Goal: Information Seeking & Learning: Find contact information

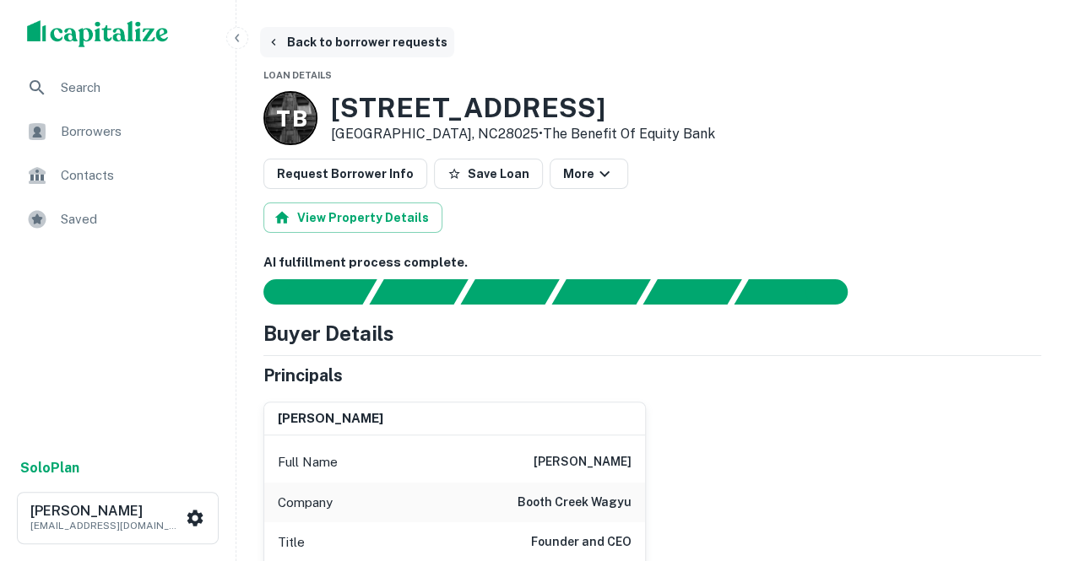
click at [306, 45] on button "Back to borrower requests" at bounding box center [357, 42] width 194 height 30
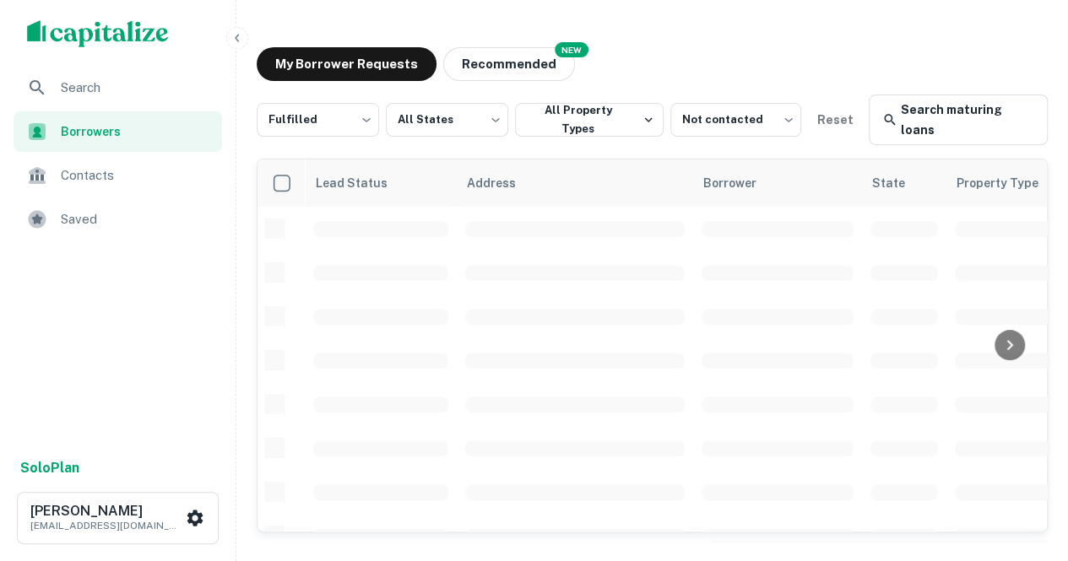
scroll to position [182, 0]
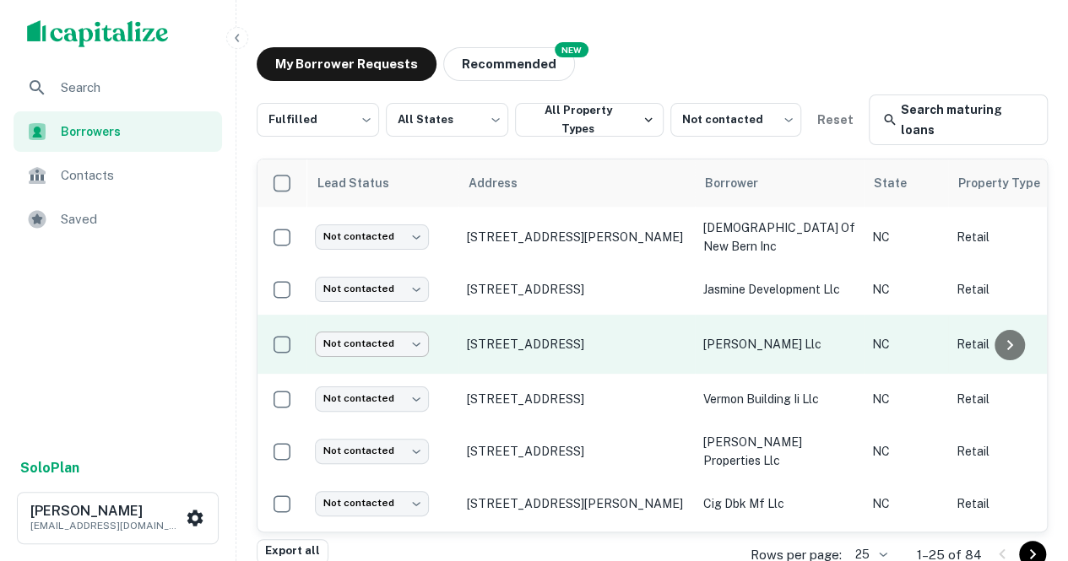
click at [388, 334] on body "Search Borrowers Contacts Saved Solo Plan [PERSON_NAME] [PERSON_NAME][EMAIL_ADD…" at bounding box center [534, 280] width 1068 height 561
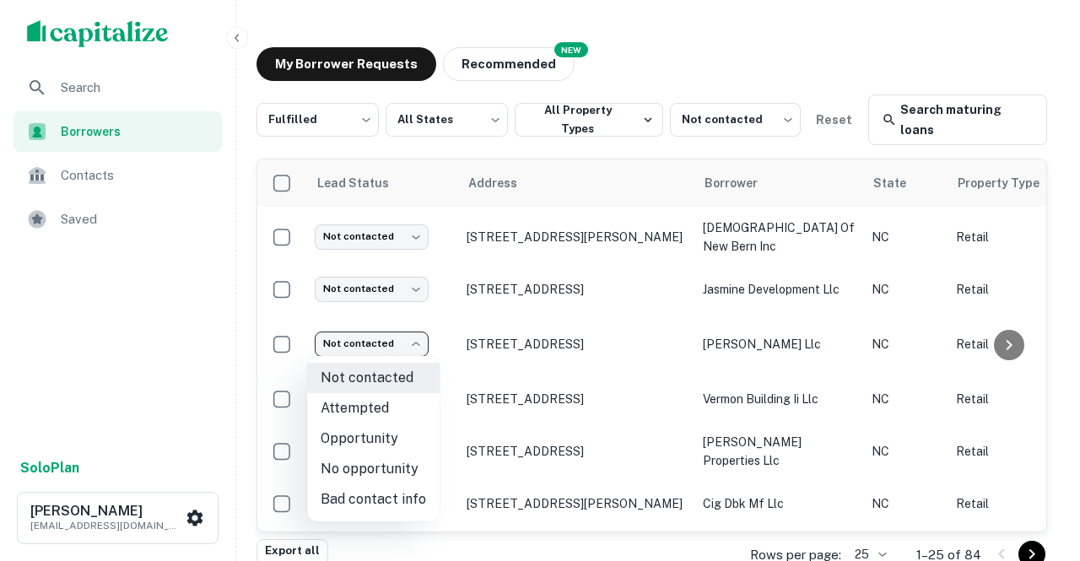
click at [361, 401] on li "Attempted" at bounding box center [373, 408] width 133 height 30
type input "*********"
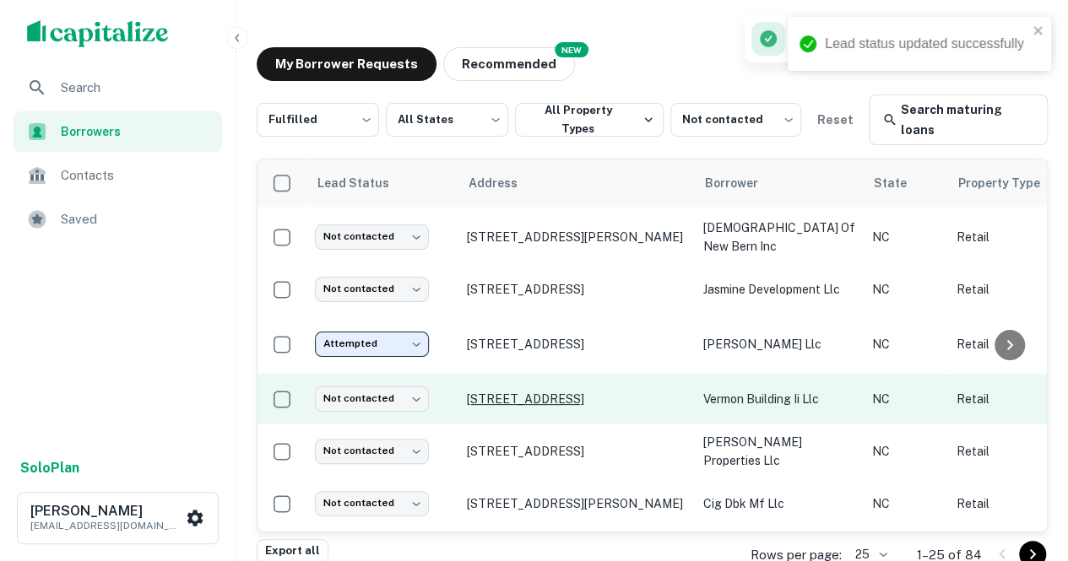
click at [489, 394] on p "[STREET_ADDRESS]" at bounding box center [576, 399] width 219 height 15
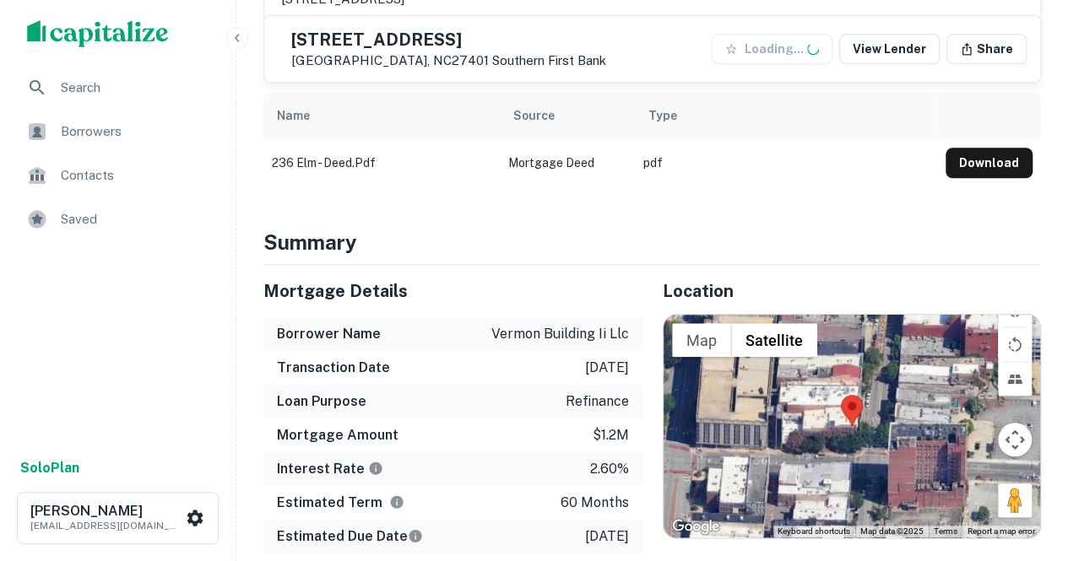
scroll to position [839, 0]
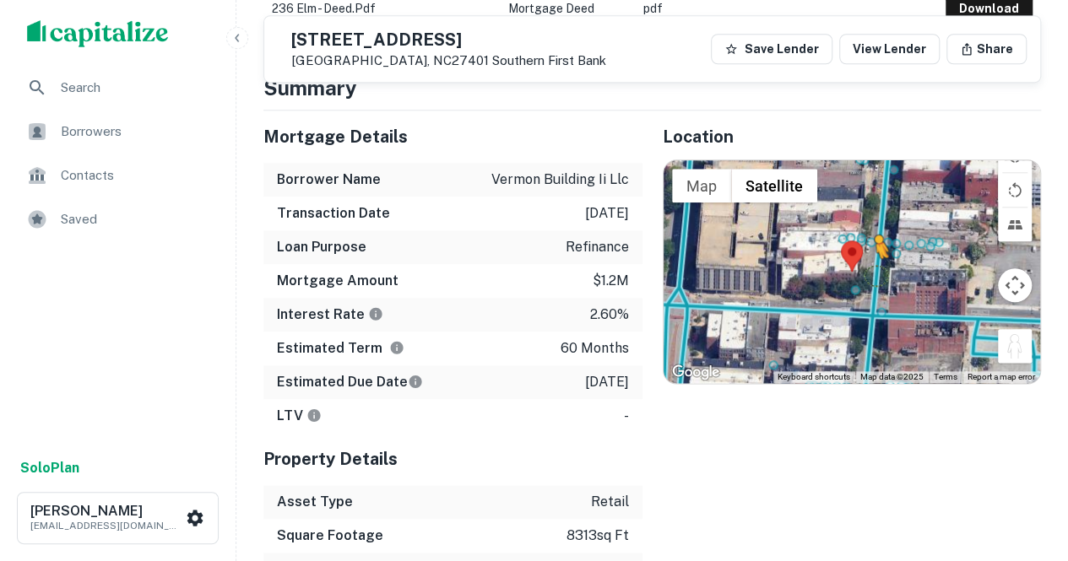
drag, startPoint x: 1015, startPoint y: 367, endPoint x: 872, endPoint y: 297, distance: 159.7
click at [525, 297] on div "To activate drag with keyboard, press Alt + Enter. Once in keyboard drag state,…" at bounding box center [851, 271] width 377 height 223
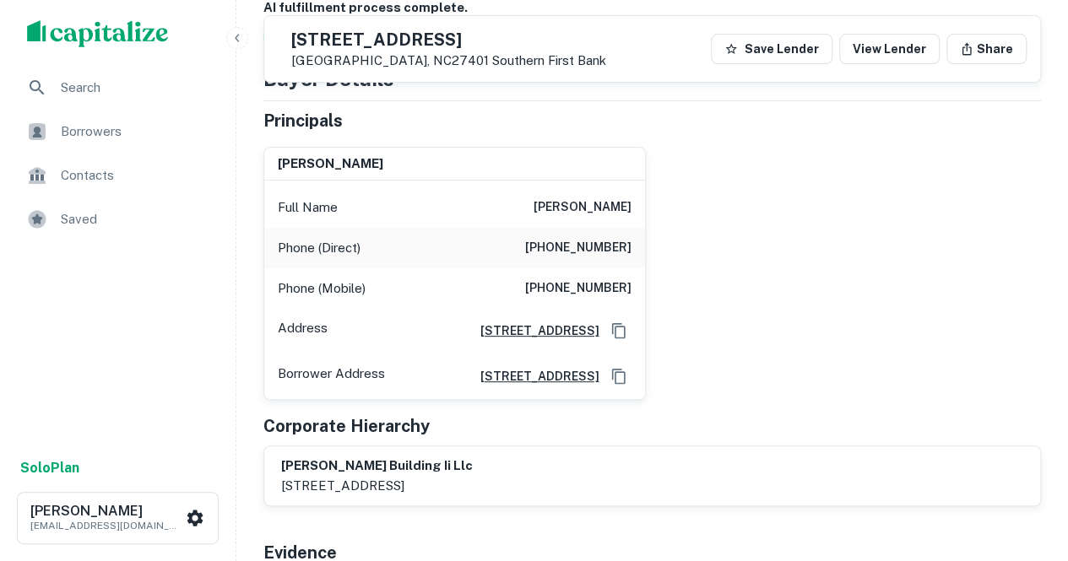
scroll to position [197, 0]
click at [525, 322] on div "[PERSON_NAME] Full Name [PERSON_NAME] Phone (Direct) [PHONE_NUMBER] Phone (Mobi…" at bounding box center [645, 267] width 791 height 267
drag, startPoint x: 543, startPoint y: 283, endPoint x: 663, endPoint y: 276, distance: 120.1
click at [525, 276] on div "[PERSON_NAME] Full Name [PERSON_NAME] Phone (Direct) [PHONE_NUMBER] Phone (Mobi…" at bounding box center [645, 267] width 791 height 267
copy h6 "[PHONE_NUMBER]"
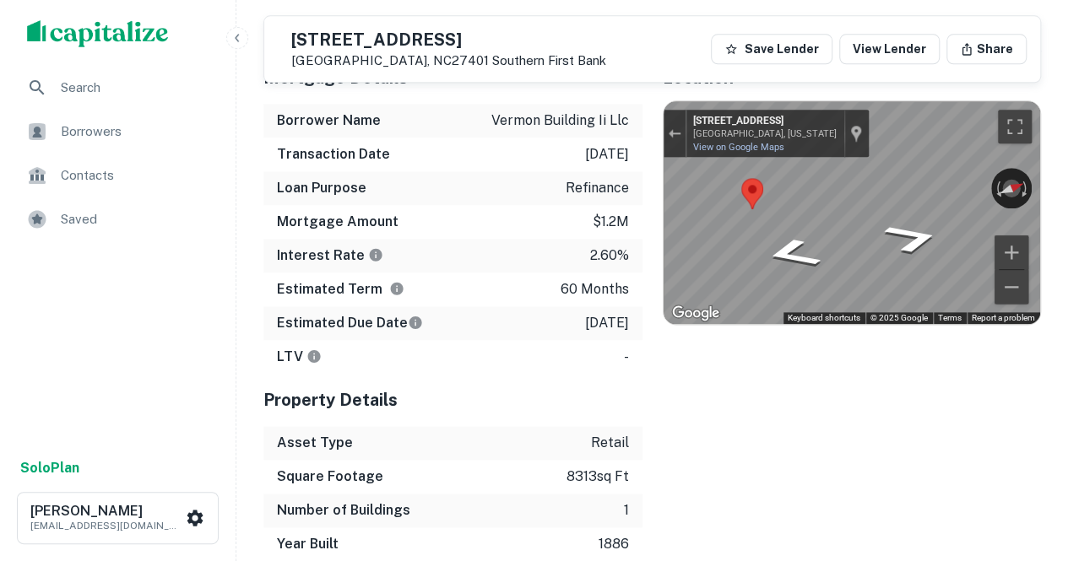
scroll to position [899, 0]
click at [495, 238] on div "Mortgage Amount $1.2m" at bounding box center [452, 221] width 379 height 34
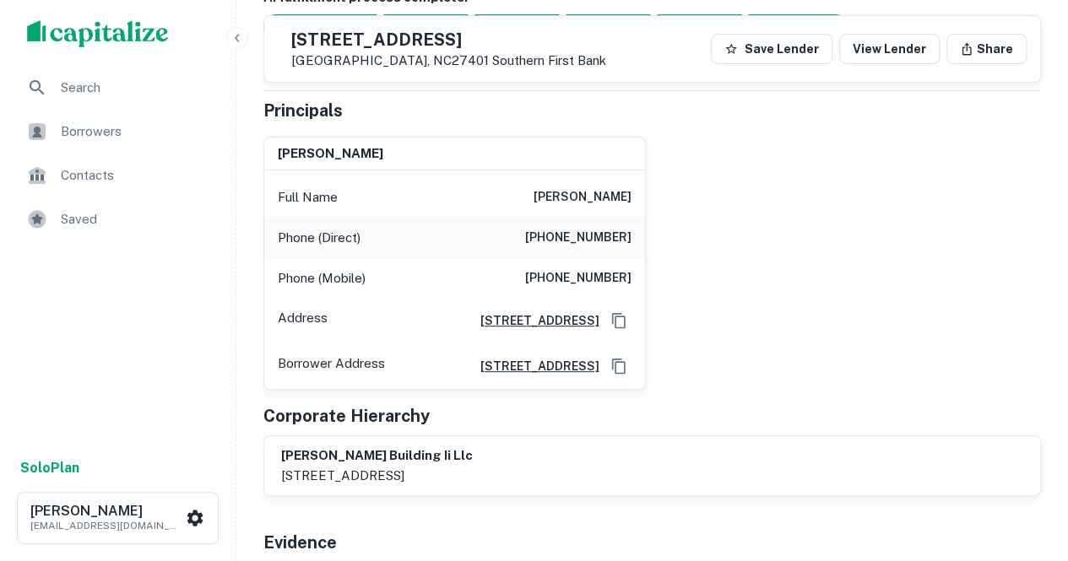
scroll to position [209, 0]
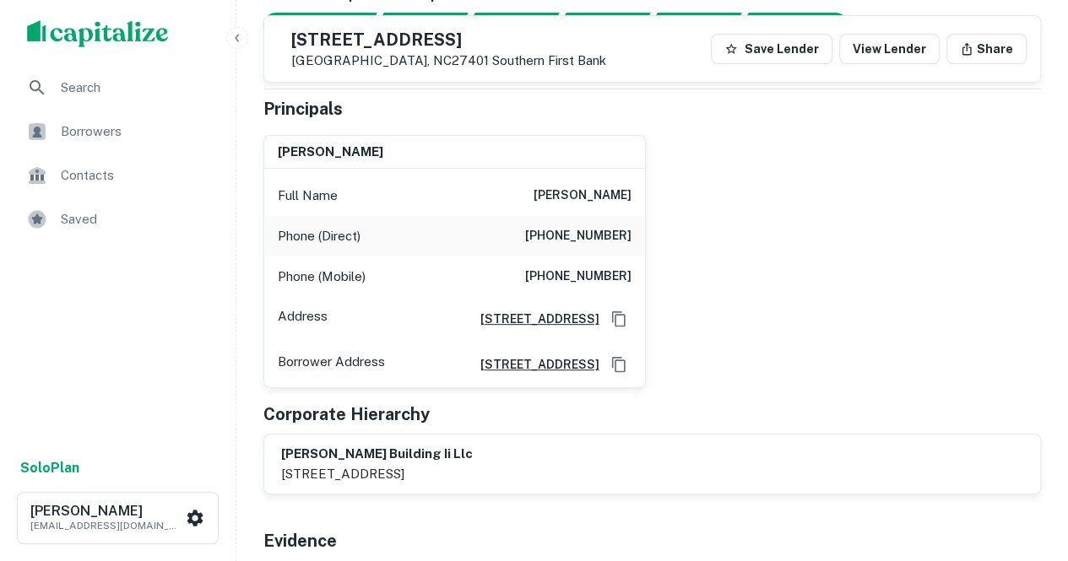
click at [525, 240] on div "[PERSON_NAME] Full Name [PERSON_NAME] Phone (Direct) [PHONE_NUMBER] Phone (Mobi…" at bounding box center [645, 255] width 791 height 267
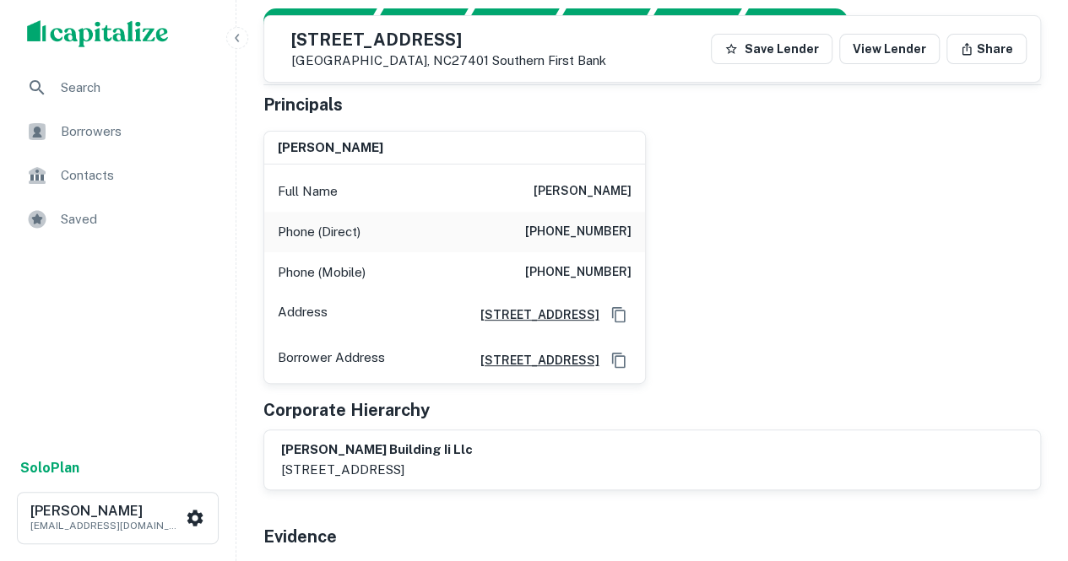
scroll to position [214, 0]
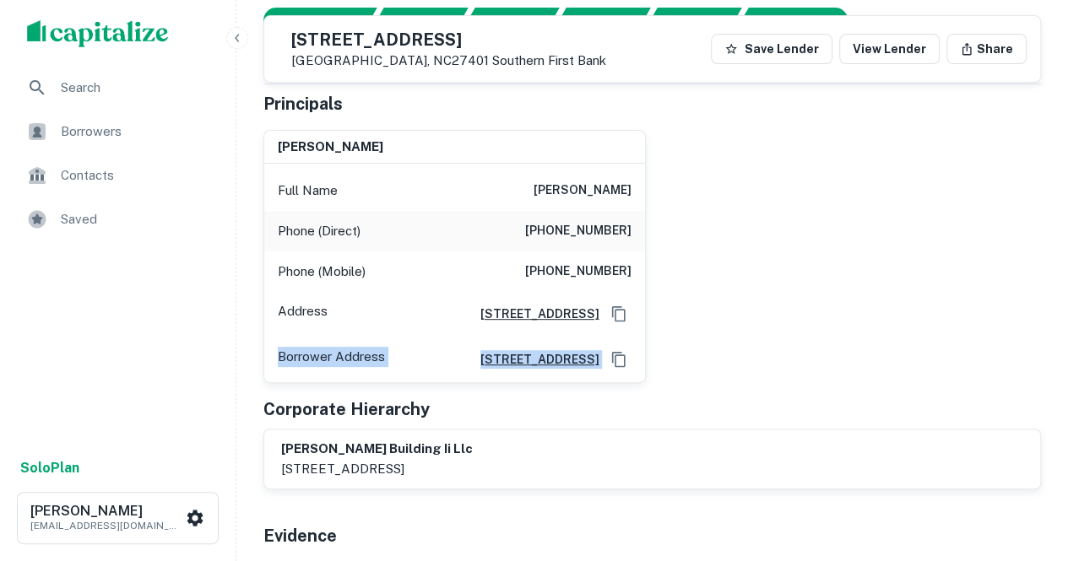
drag, startPoint x: 710, startPoint y: 344, endPoint x: 619, endPoint y: 434, distance: 128.3
click at [525, 434] on div "Principals [PERSON_NAME] Full Name [PERSON_NAME] Phone (Direct) [PHONE_NUMBER] …" at bounding box center [651, 290] width 777 height 398
click at [525, 371] on div "[PERSON_NAME] Full Name [PERSON_NAME] Phone (Direct) [PHONE_NUMBER] Phone (Mobi…" at bounding box center [645, 249] width 791 height 267
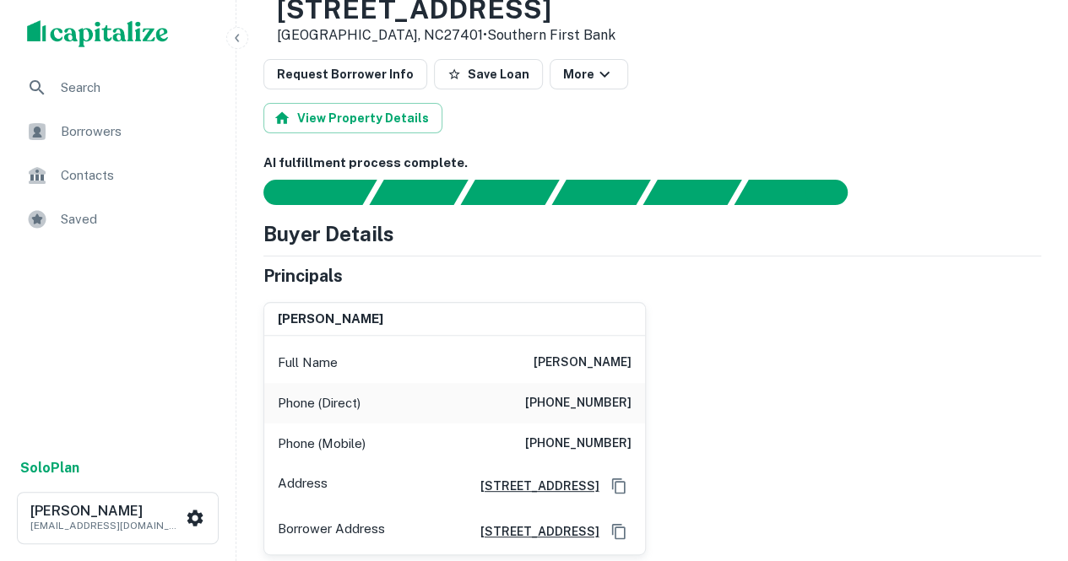
scroll to position [100, 0]
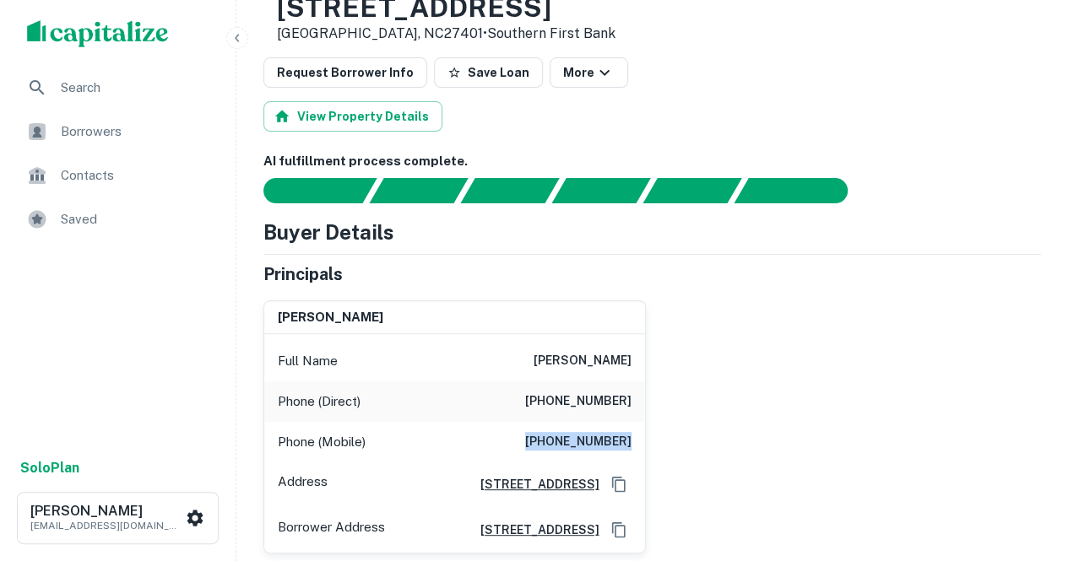
drag, startPoint x: 539, startPoint y: 443, endPoint x: 649, endPoint y: 431, distance: 111.3
click at [525, 431] on div "[PERSON_NAME] Full Name [PERSON_NAME] Phone (Direct) [PHONE_NUMBER] Phone (Mobi…" at bounding box center [645, 420] width 791 height 267
copy h6 "[PHONE_NUMBER]"
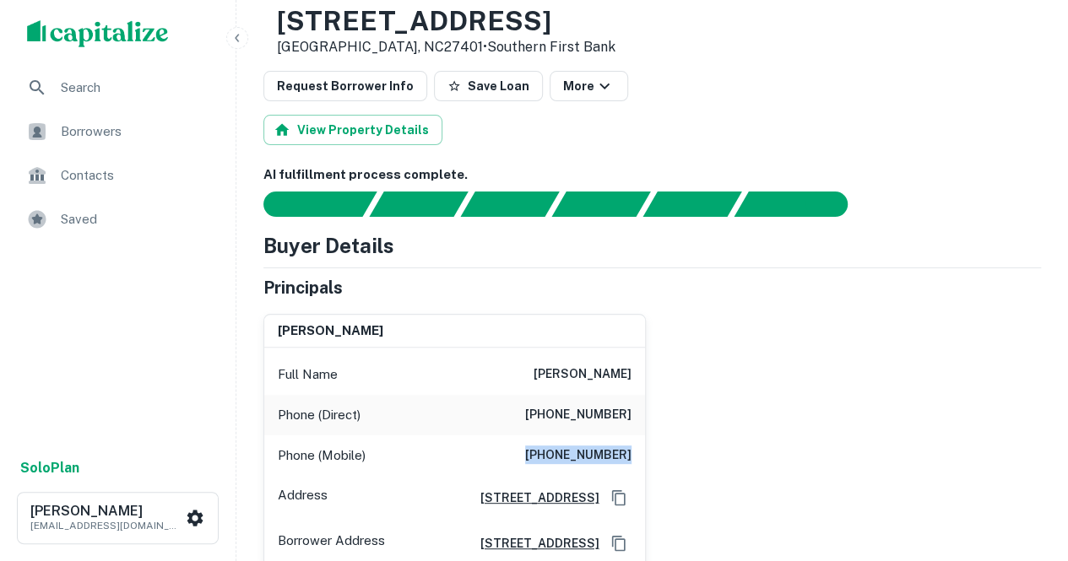
scroll to position [86, 0]
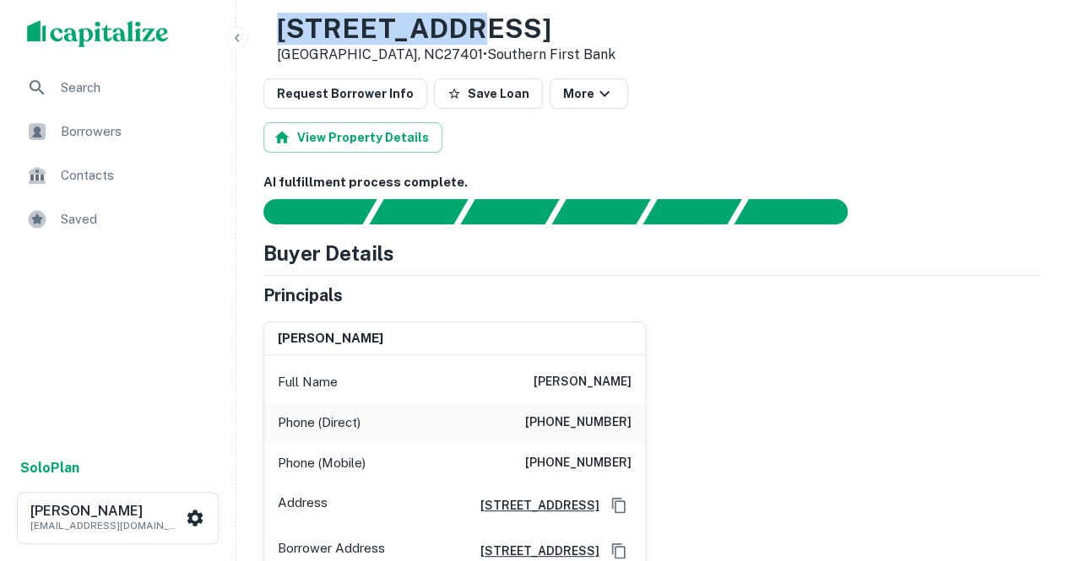
drag, startPoint x: 333, startPoint y: 26, endPoint x: 522, endPoint y: 10, distance: 189.8
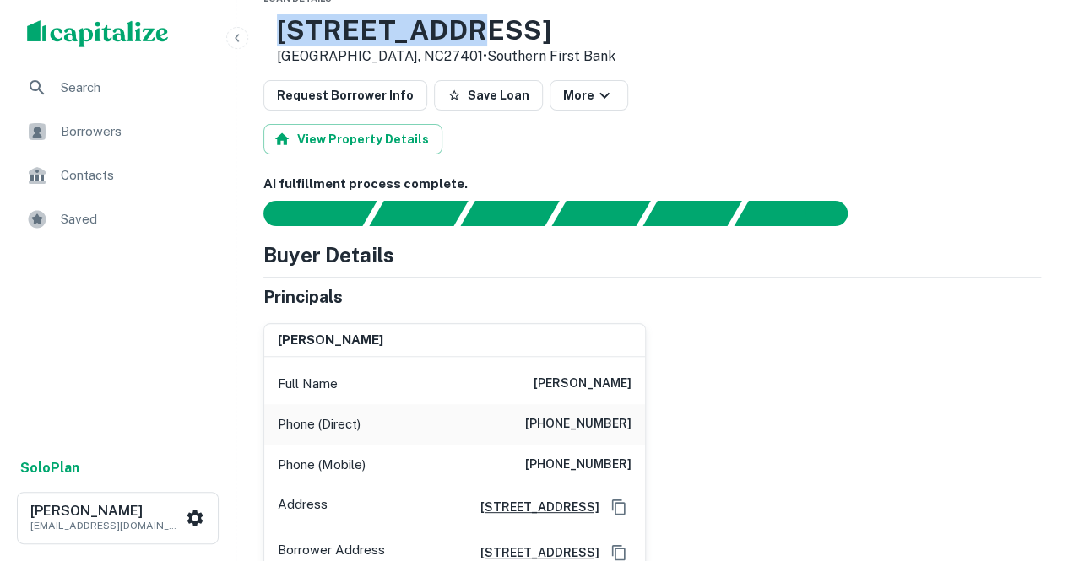
copy h3 "[STREET_ADDRESS]"
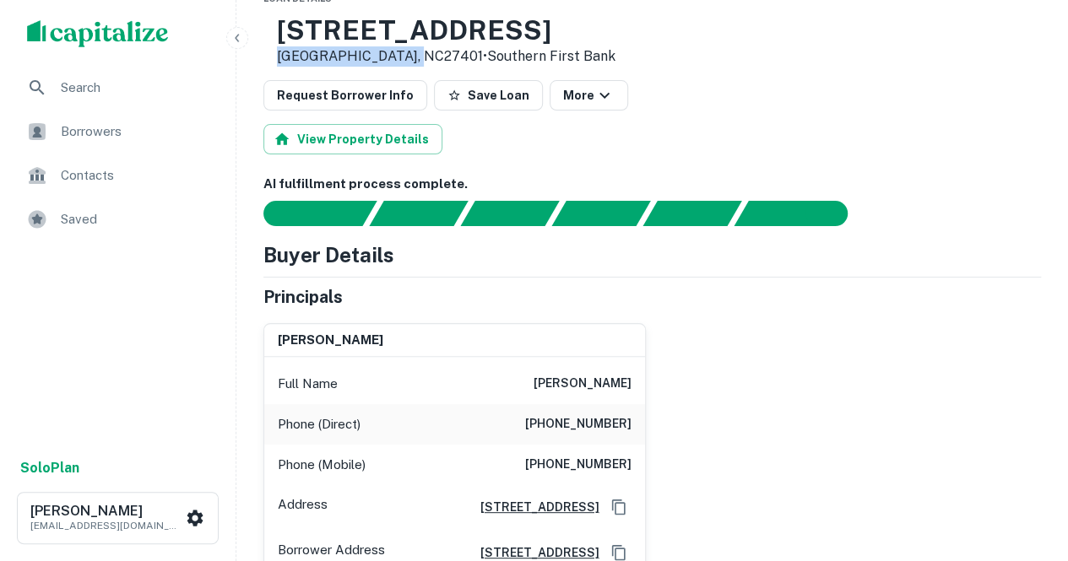
drag, startPoint x: 331, startPoint y: 52, endPoint x: 468, endPoint y: 58, distance: 136.9
click at [468, 58] on p "[GEOGRAPHIC_DATA], NC27401 • Southern First Bank" at bounding box center [446, 56] width 338 height 20
copy p "[GEOGRAPHIC_DATA], NC27401"
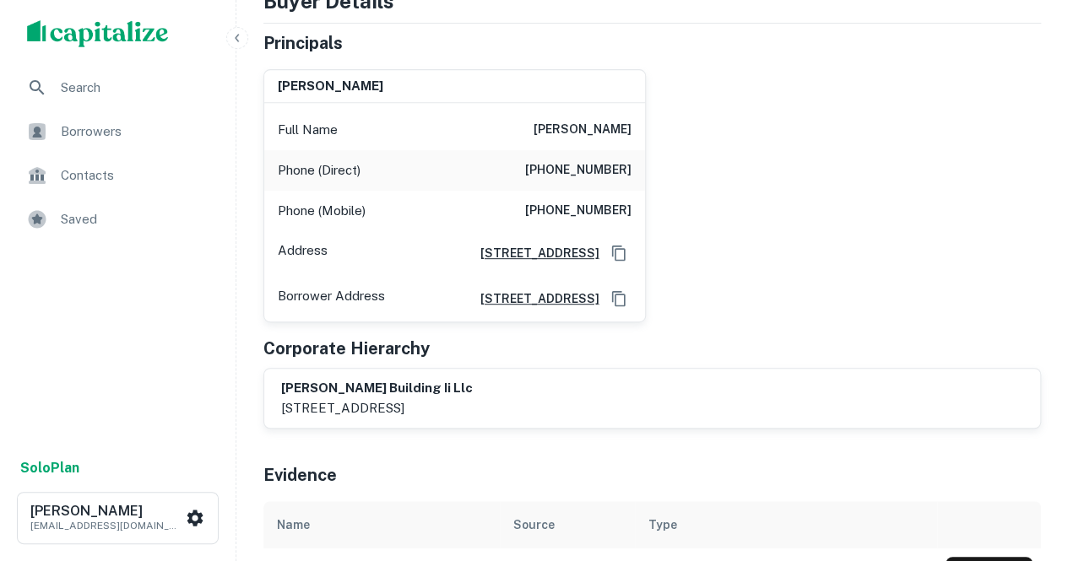
scroll to position [0, 0]
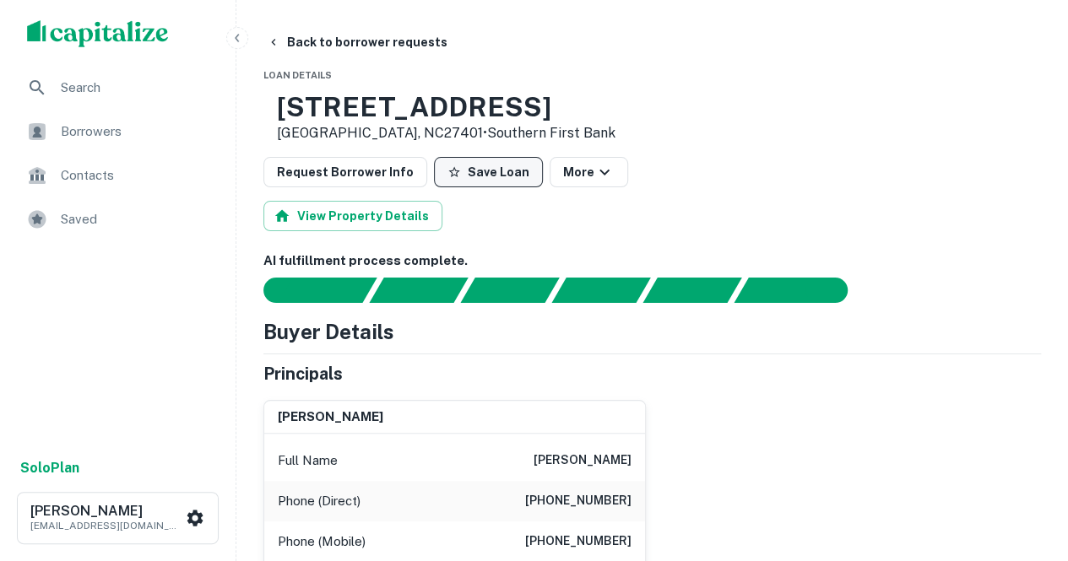
click at [473, 168] on button "Save Loan" at bounding box center [488, 172] width 109 height 30
click at [301, 46] on button "Back to borrower requests" at bounding box center [357, 42] width 194 height 30
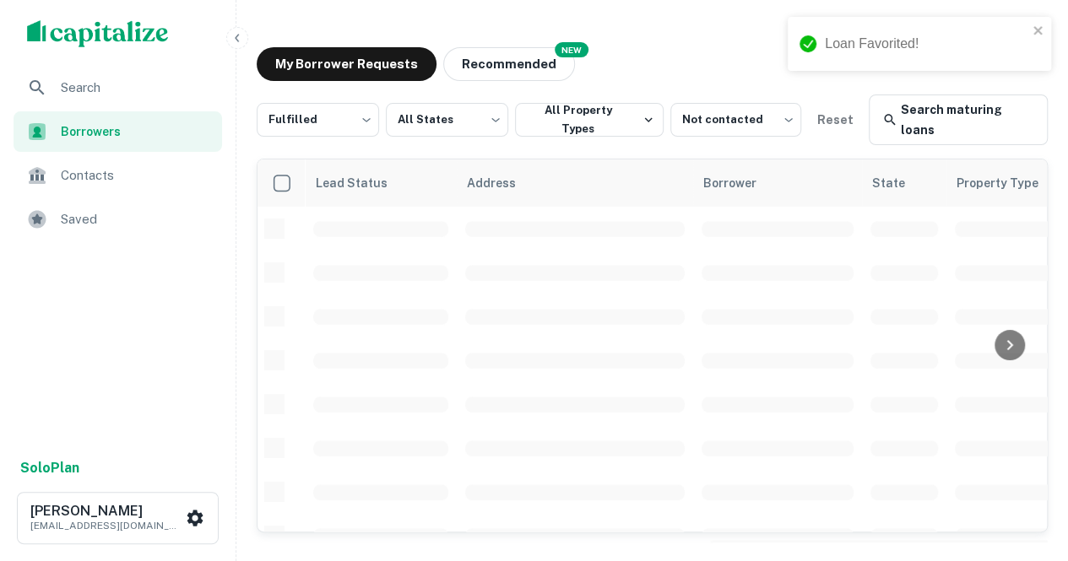
scroll to position [182, 0]
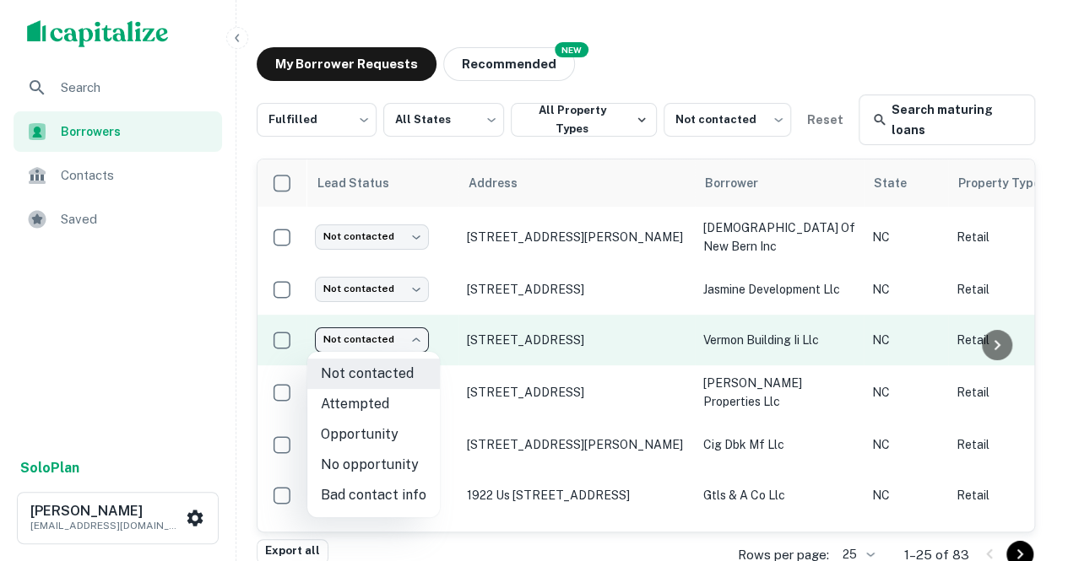
click at [398, 329] on body "Search Borrowers Contacts Saved Solo Plan [PERSON_NAME] [PERSON_NAME][EMAIL_ADD…" at bounding box center [534, 280] width 1068 height 561
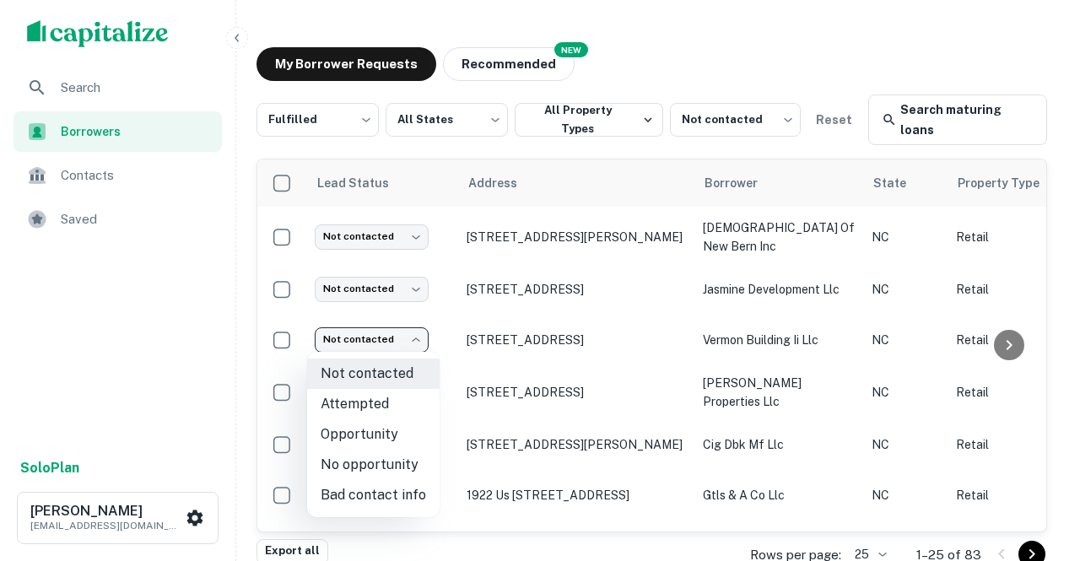
click at [365, 441] on li "Opportunity" at bounding box center [373, 435] width 133 height 30
type input "**********"
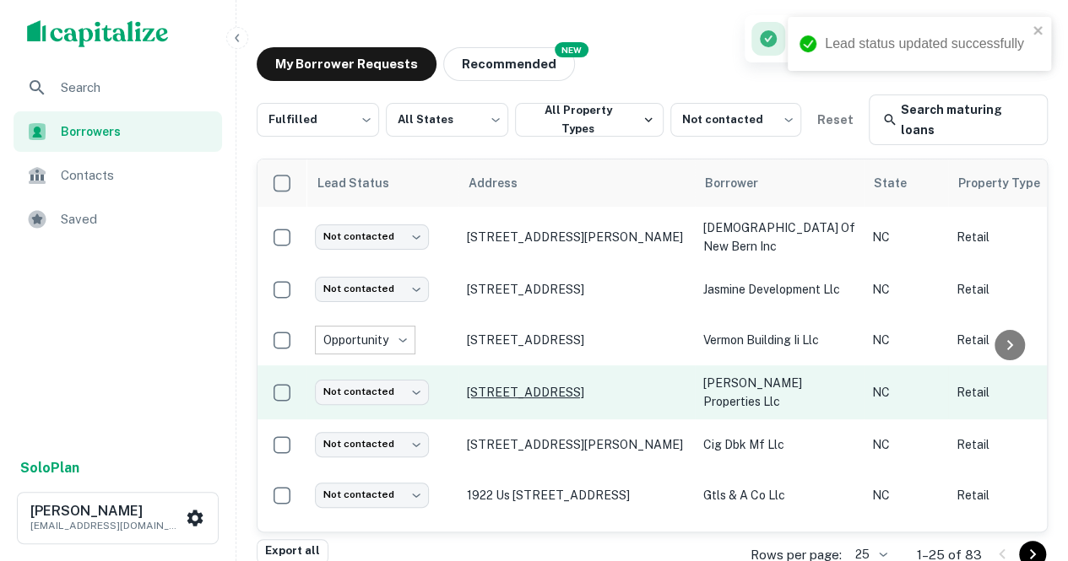
click at [484, 390] on p "[STREET_ADDRESS]" at bounding box center [576, 392] width 219 height 15
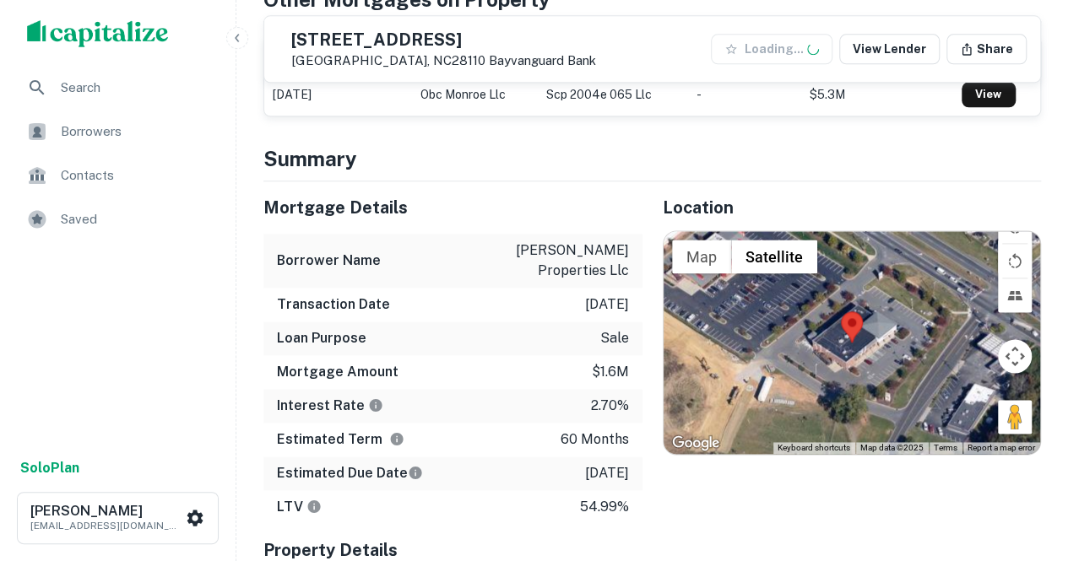
scroll to position [1014, 0]
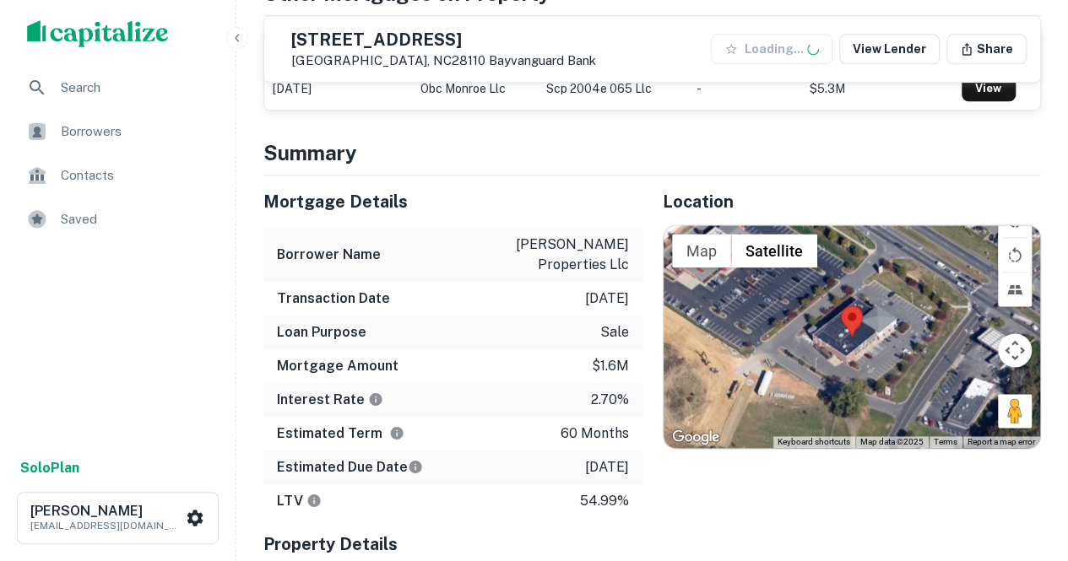
drag, startPoint x: 1021, startPoint y: 418, endPoint x: 942, endPoint y: 308, distance: 134.9
click at [525, 308] on div "Map Terrain Satellite Labels Keyboard shortcuts Map Data Map data ©2025 Map dat…" at bounding box center [851, 336] width 377 height 223
drag, startPoint x: 1001, startPoint y: 412, endPoint x: 902, endPoint y: 304, distance: 147.0
click at [525, 304] on div "Map Terrain Satellite Labels Keyboard shortcuts Map Data Map data ©2025 Map dat…" at bounding box center [851, 336] width 377 height 223
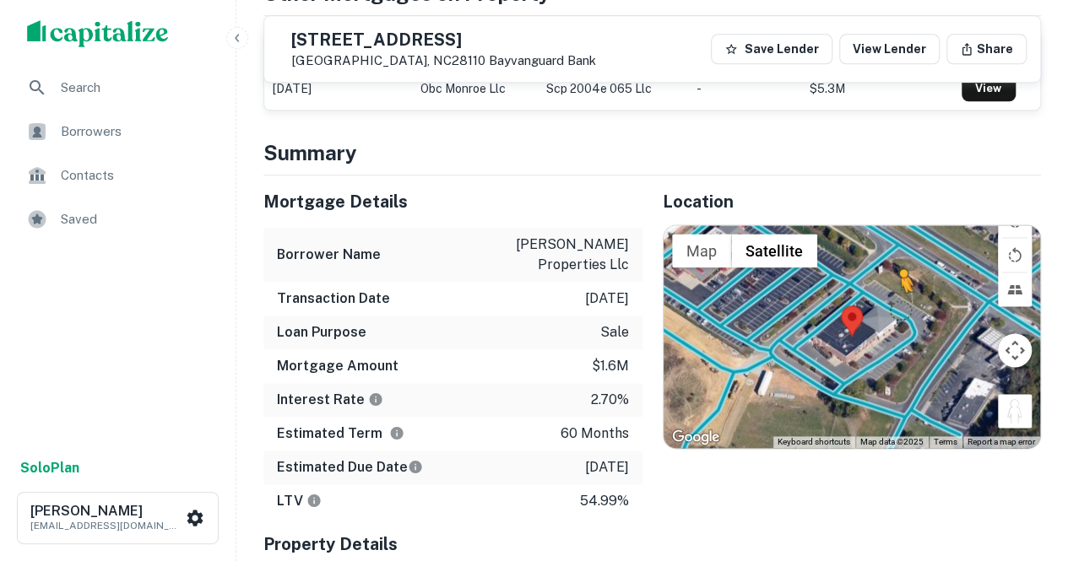
drag, startPoint x: 1020, startPoint y: 412, endPoint x: 890, endPoint y: 319, distance: 159.8
click at [525, 319] on div "To activate drag with keyboard, press Alt + Enter. Once in keyboard drag state,…" at bounding box center [851, 336] width 377 height 223
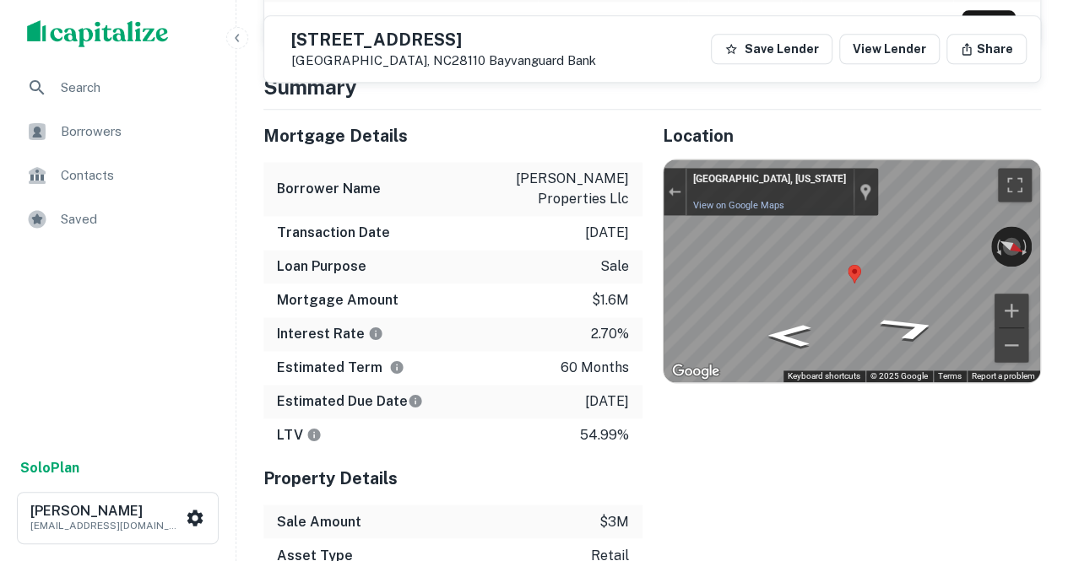
scroll to position [1080, 0]
click at [525, 426] on div "Location ← Move left → Move right ↑ Move up ↓ Move down + Zoom in - Zoom out Ho…" at bounding box center [841, 374] width 399 height 530
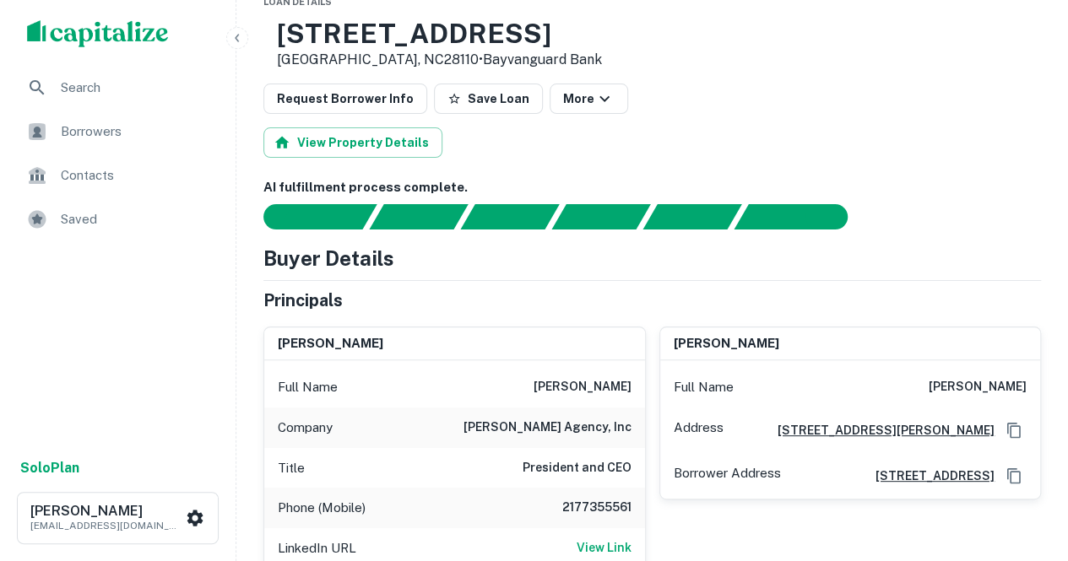
scroll to position [73, 0]
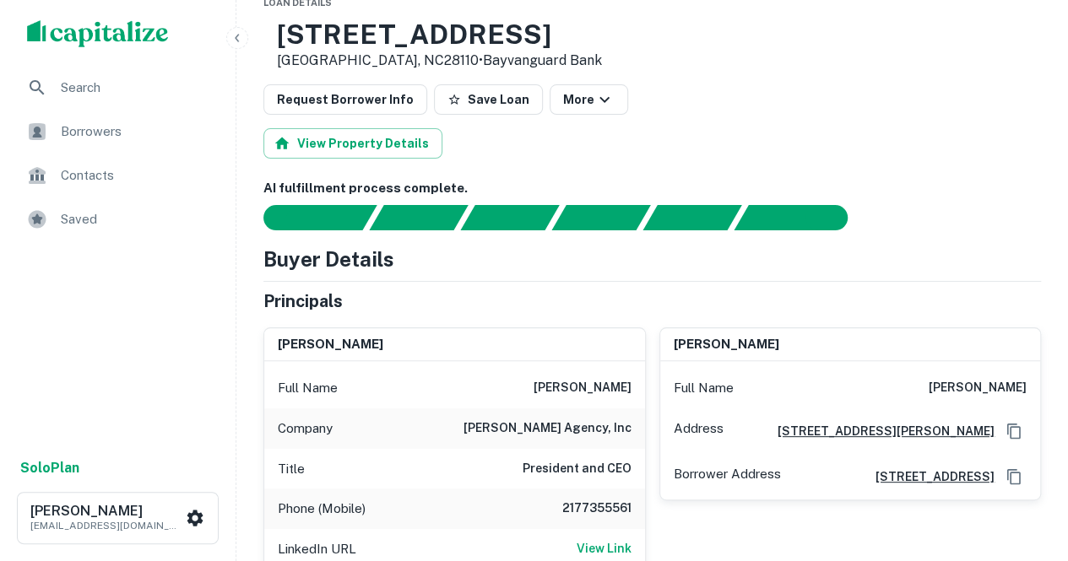
click at [525, 236] on div "AI fulfillment process complete. Buyer Details Principals [PERSON_NAME] Full Na…" at bounding box center [651, 557] width 777 height 756
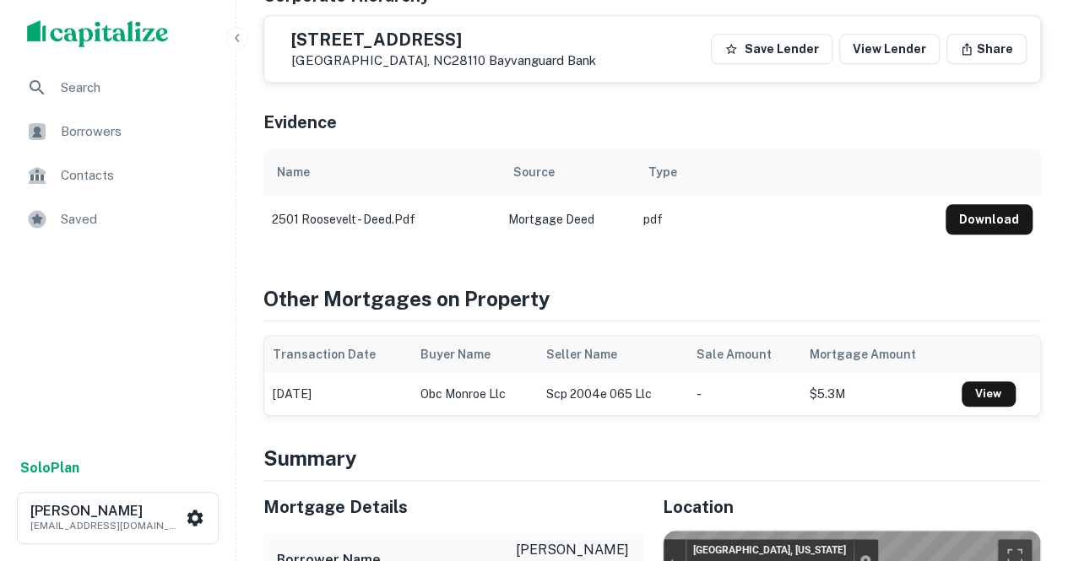
scroll to position [977, 0]
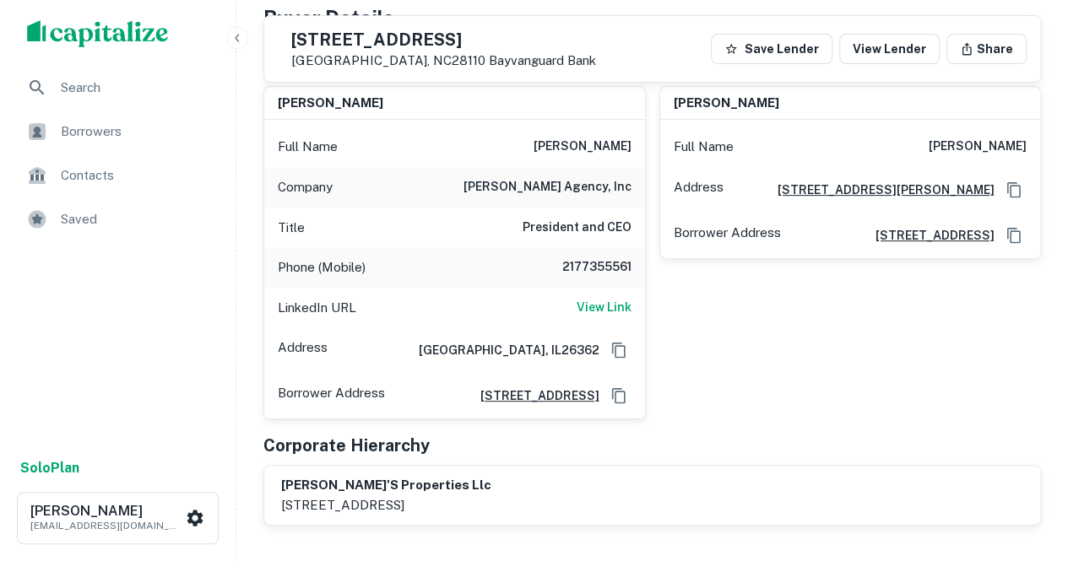
scroll to position [0, 0]
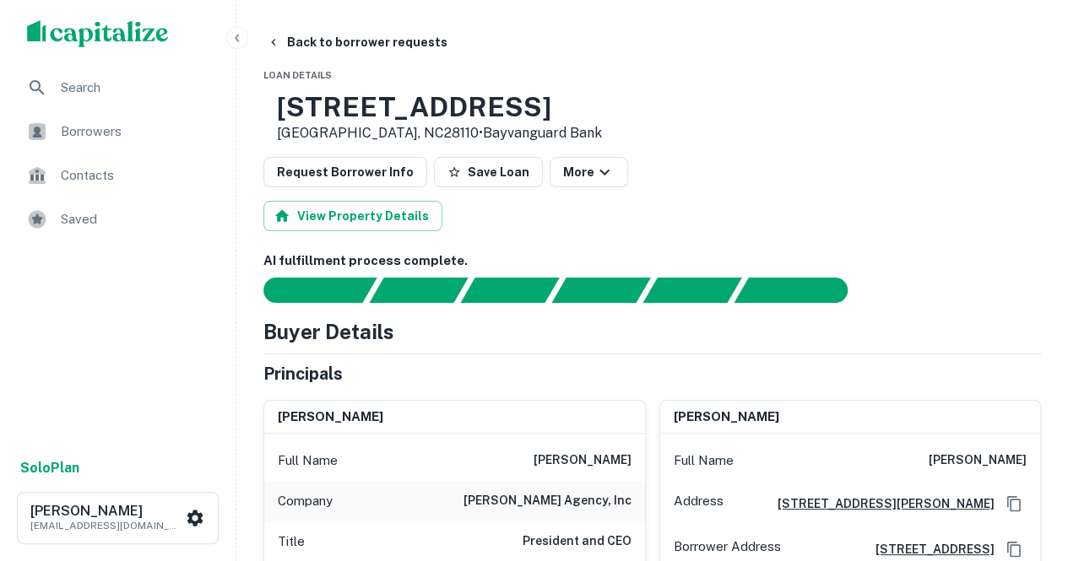
click at [525, 366] on div "Principals" at bounding box center [651, 373] width 777 height 25
click at [338, 50] on button "Back to borrower requests" at bounding box center [357, 42] width 194 height 30
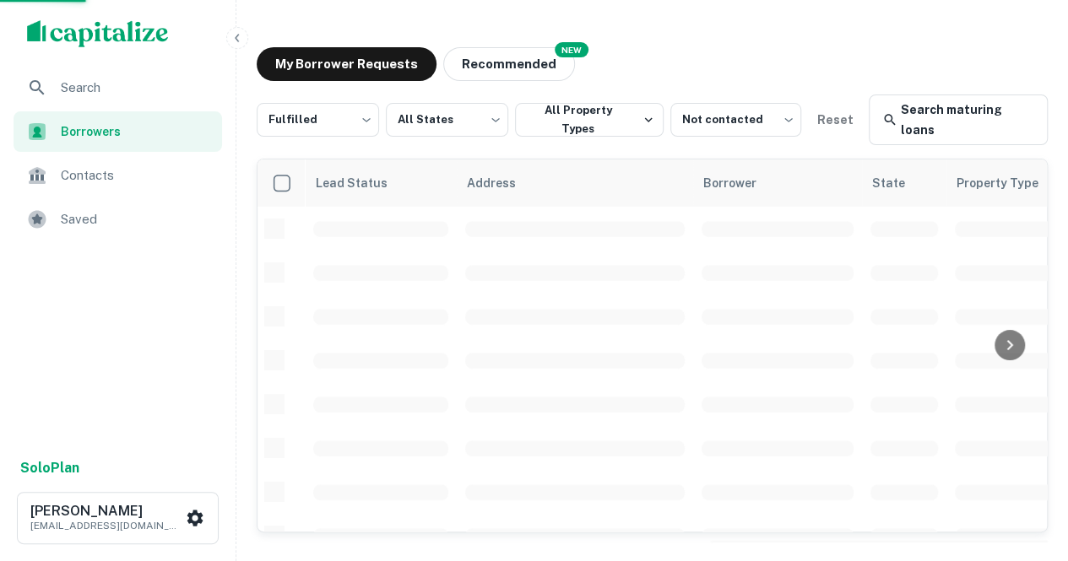
scroll to position [182, 0]
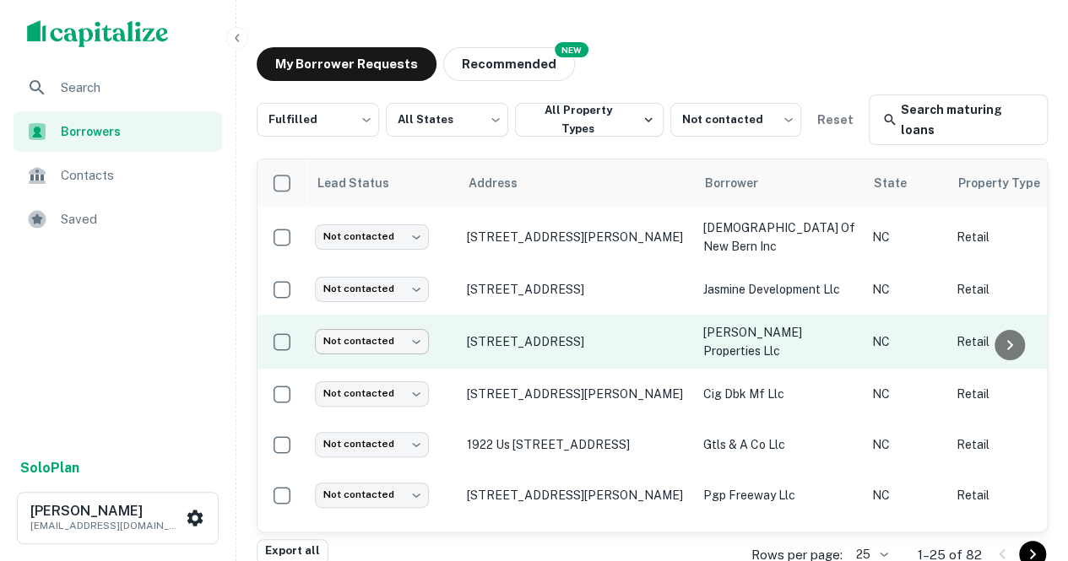
click at [386, 338] on body "Search Borrowers Contacts Saved Solo Plan [PERSON_NAME] [PERSON_NAME][EMAIL_ADD…" at bounding box center [534, 280] width 1068 height 561
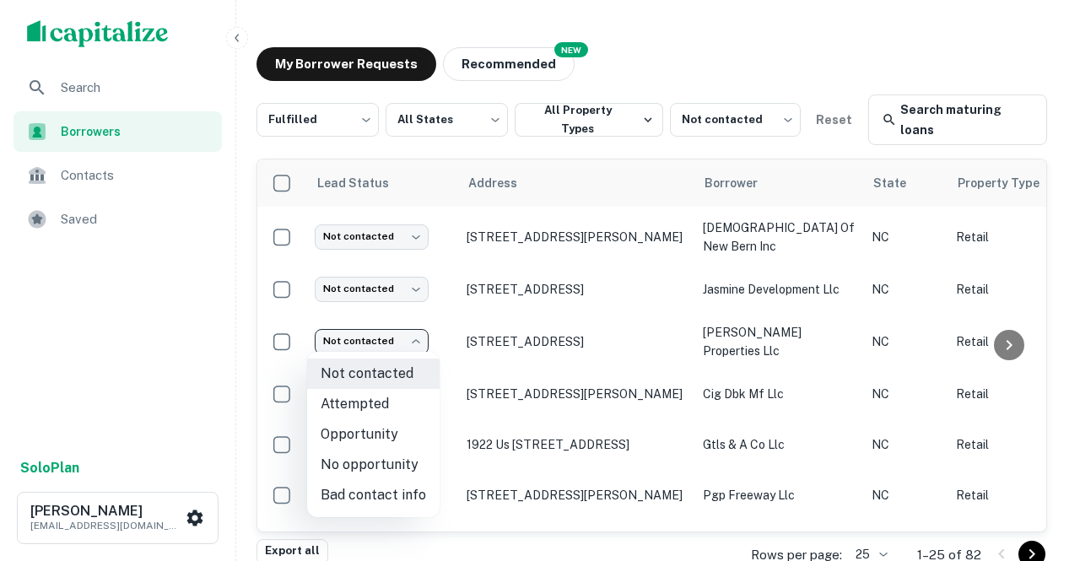
click at [365, 426] on li "Opportunity" at bounding box center [373, 435] width 133 height 30
type input "**********"
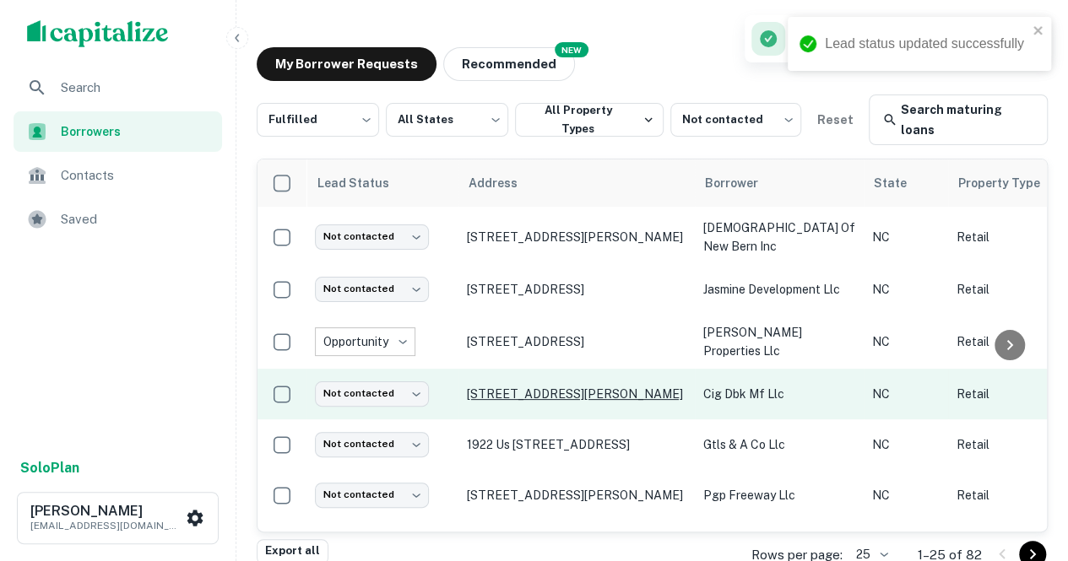
click at [504, 392] on p "[STREET_ADDRESS][PERSON_NAME]" at bounding box center [576, 394] width 219 height 15
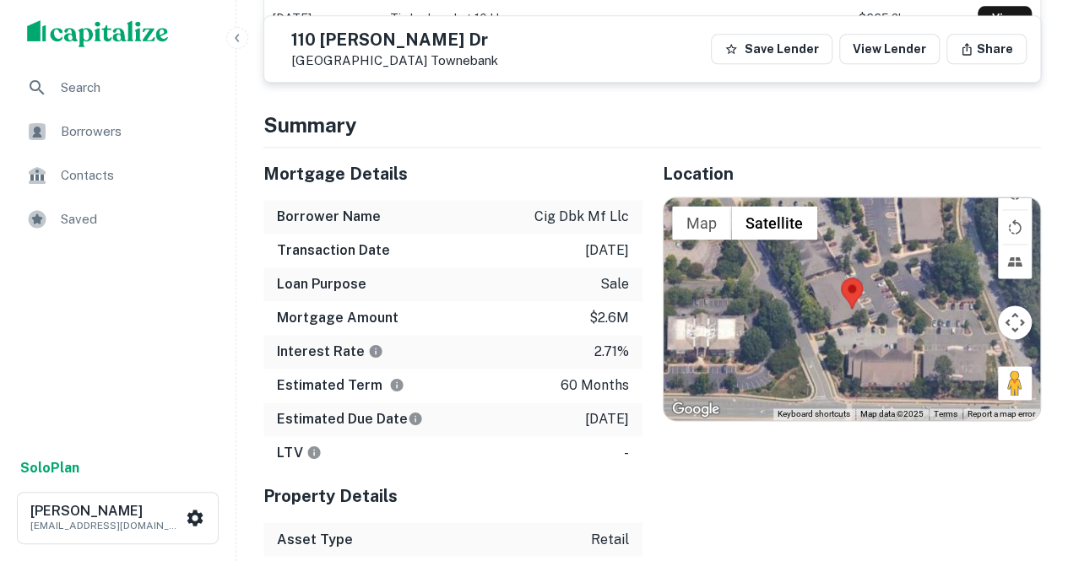
scroll to position [1079, 0]
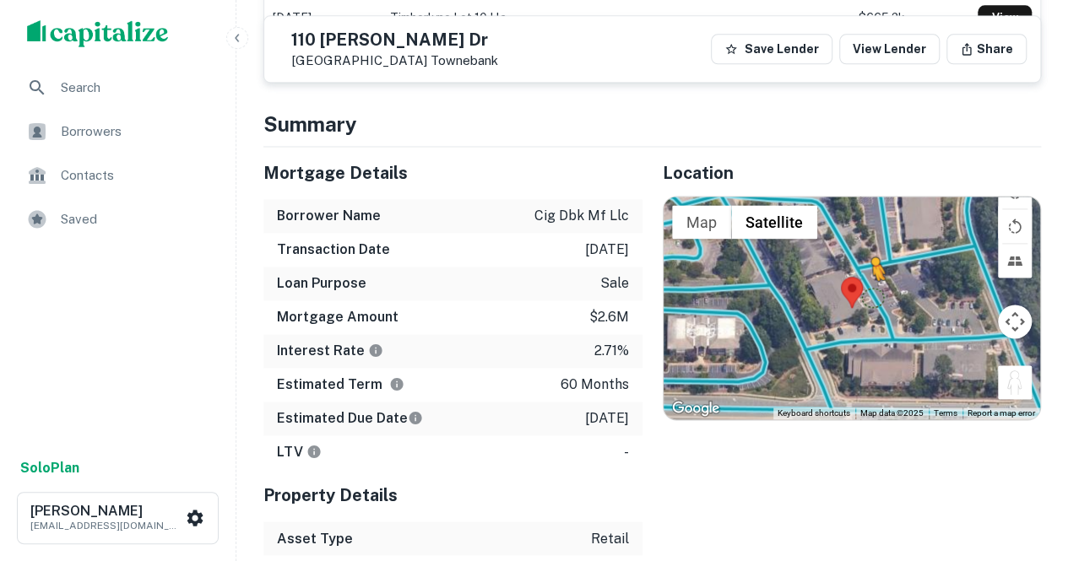
drag, startPoint x: 1018, startPoint y: 398, endPoint x: 869, endPoint y: 307, distance: 173.9
click at [525, 307] on div "To activate drag with keyboard, press Alt + Enter. Once in keyboard drag state,…" at bounding box center [851, 308] width 377 height 223
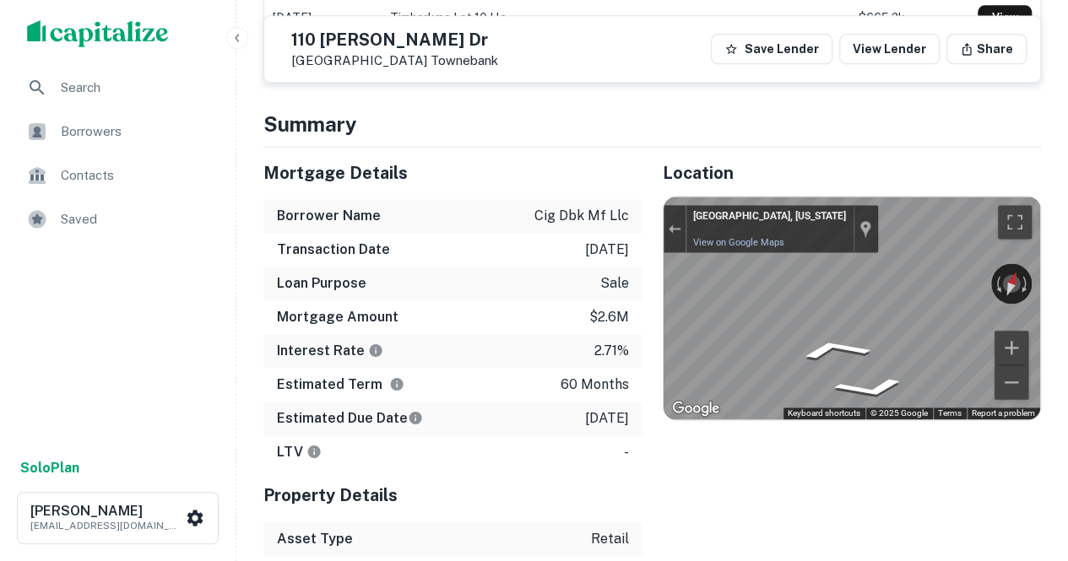
click at [525, 276] on div "← Move left → Move right ↑ Move up ↓ Move down + Zoom in - Zoom out [GEOGRAPHIC…" at bounding box center [851, 308] width 377 height 223
click at [525, 362] on button "Zoom in" at bounding box center [1011, 348] width 34 height 34
click at [479, 408] on div "Mortgage Details Borrower Name cig dbk mf llc Transaction Date [DATE] Loan Purp…" at bounding box center [642, 385] width 798 height 476
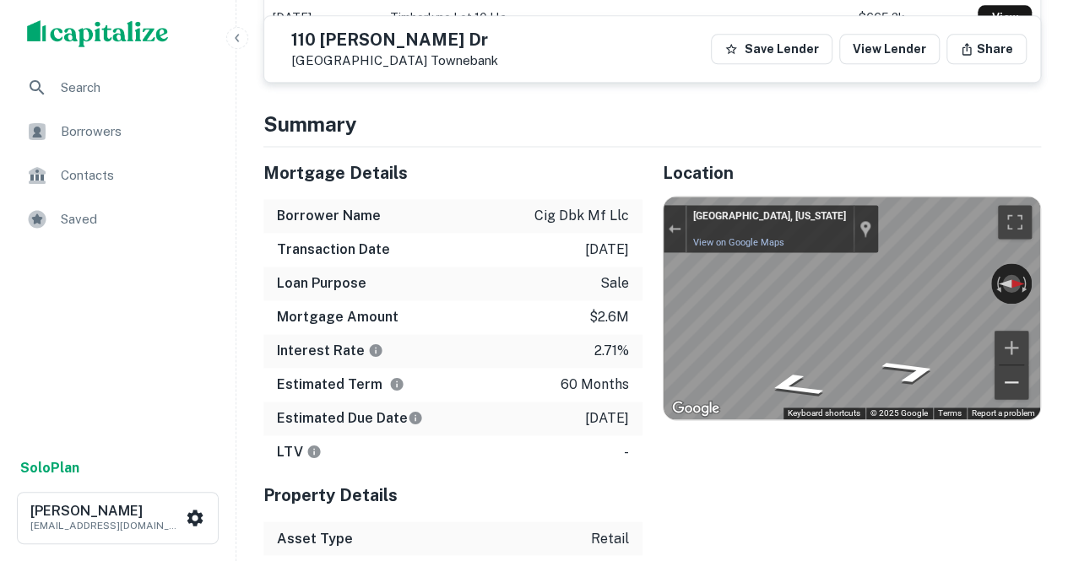
click at [525, 398] on button "Zoom out" at bounding box center [1011, 383] width 34 height 34
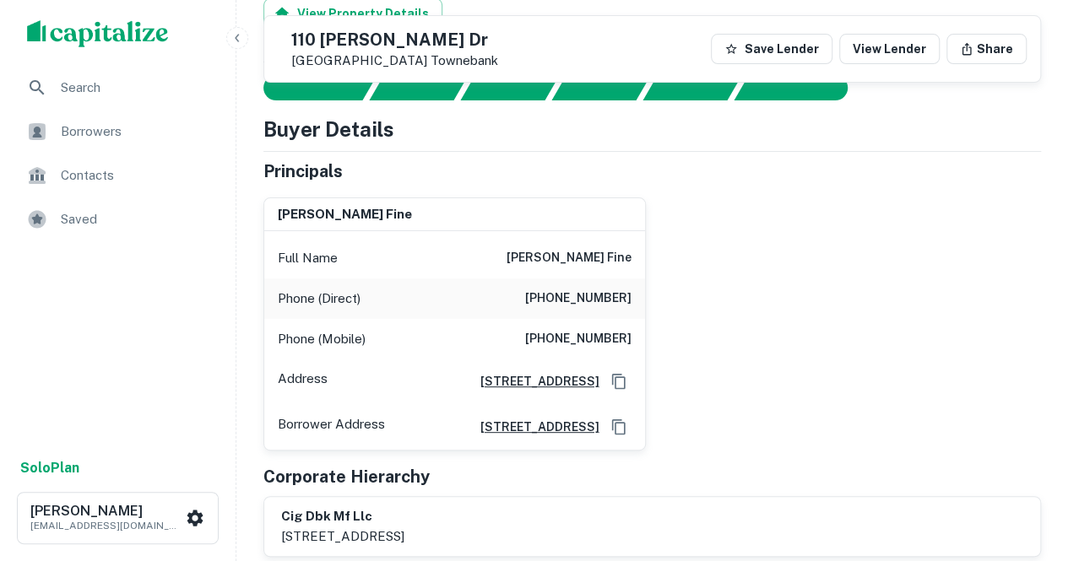
scroll to position [157, 0]
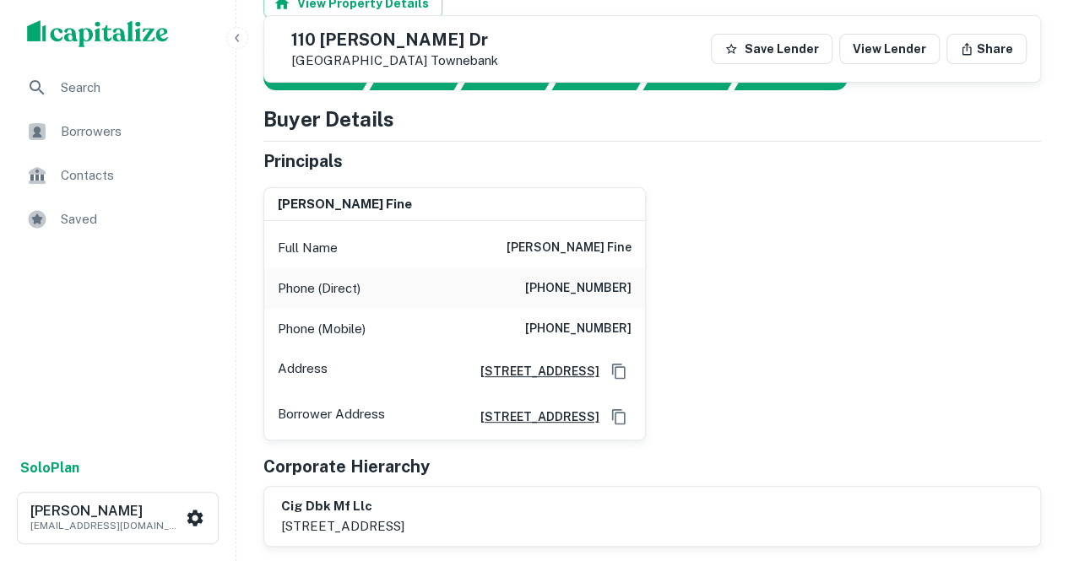
click at [525, 376] on div "[PERSON_NAME] fine Full Name [PERSON_NAME] fine Phone (Direct) [PHONE_NUMBER] P…" at bounding box center [645, 307] width 791 height 267
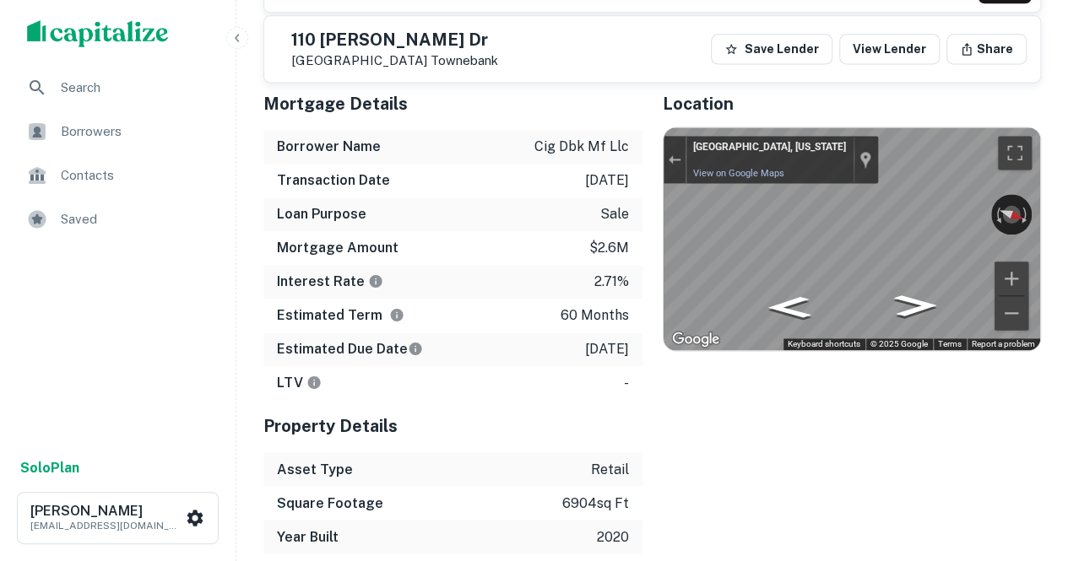
scroll to position [1147, 0]
click at [525, 452] on div "Location ← Move left → Move right ↑ Move up ↓ Move down + Zoom in - Zoom out Ho…" at bounding box center [841, 317] width 399 height 476
click at [525, 77] on div "[STREET_ADDRESS][GEOGRAPHIC_DATA][PERSON_NAME] Save Lender View Lender Share" at bounding box center [652, 49] width 776 height 66
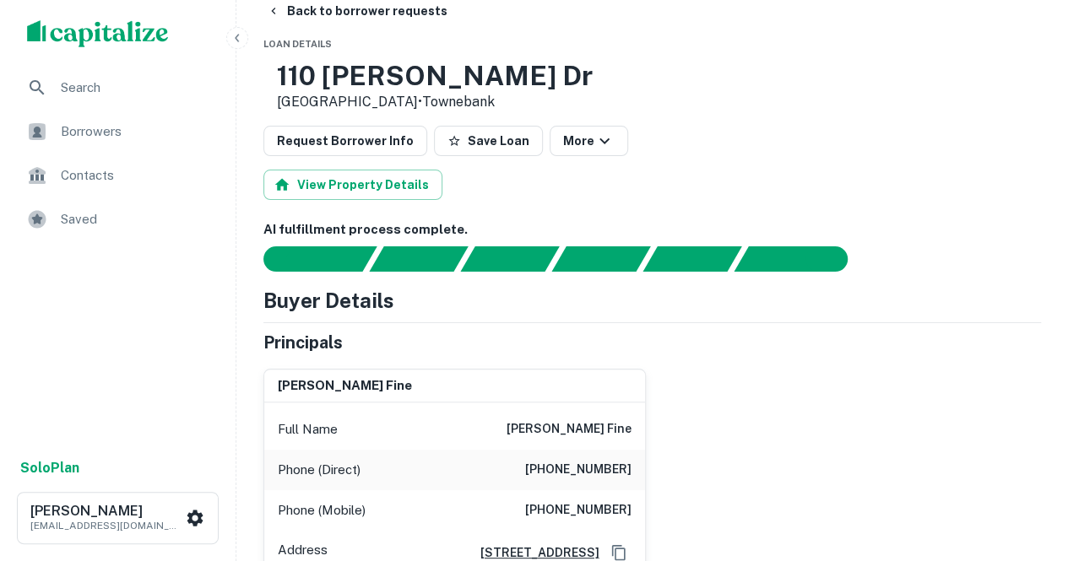
scroll to position [0, 0]
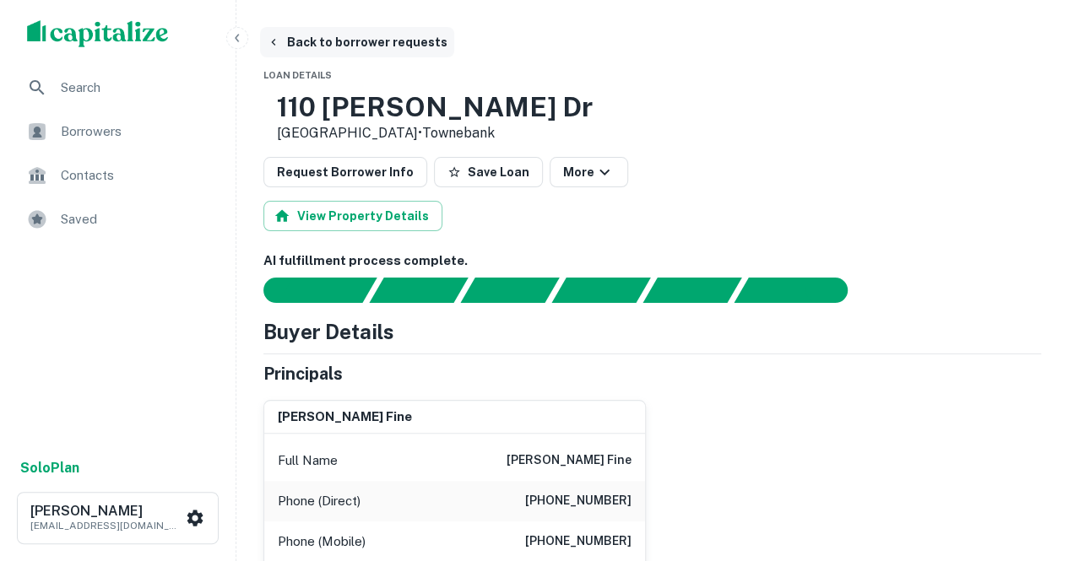
click at [334, 48] on button "Back to borrower requests" at bounding box center [357, 42] width 194 height 30
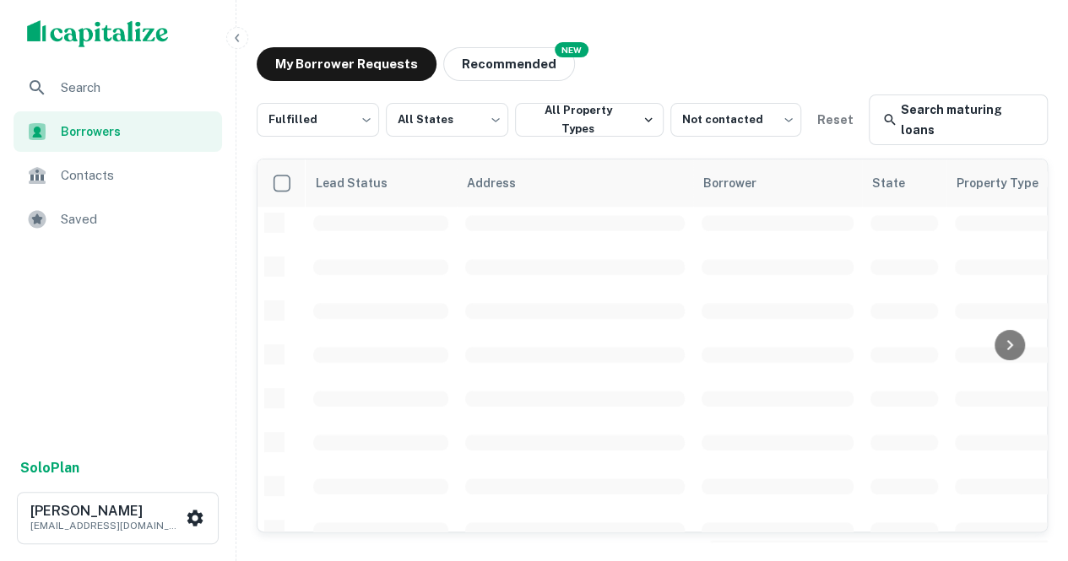
scroll to position [182, 0]
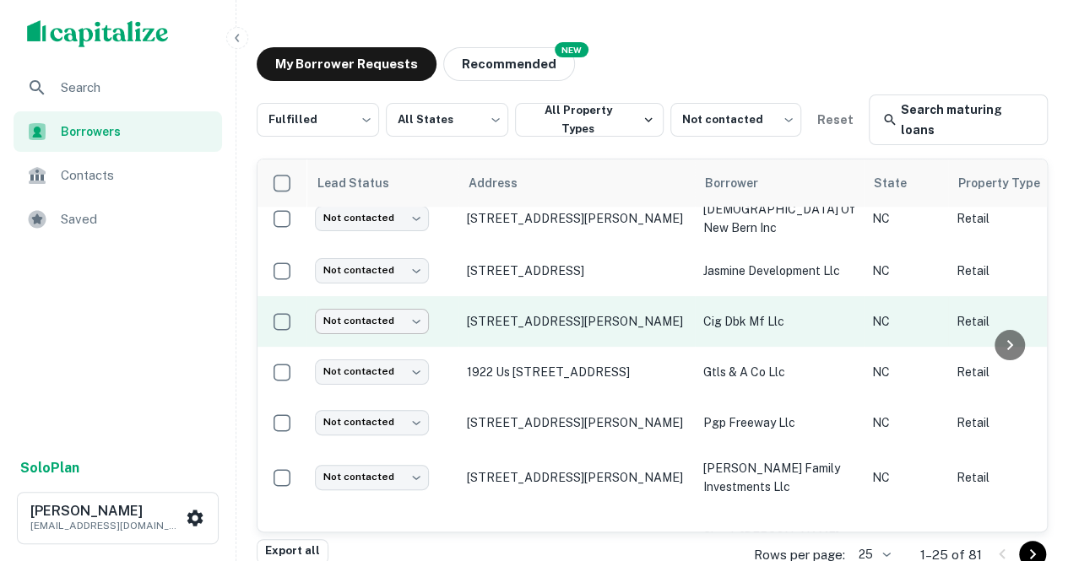
click at [409, 337] on body "Search Borrowers Contacts Saved Solo Plan [PERSON_NAME] [PERSON_NAME][EMAIL_ADD…" at bounding box center [534, 280] width 1068 height 561
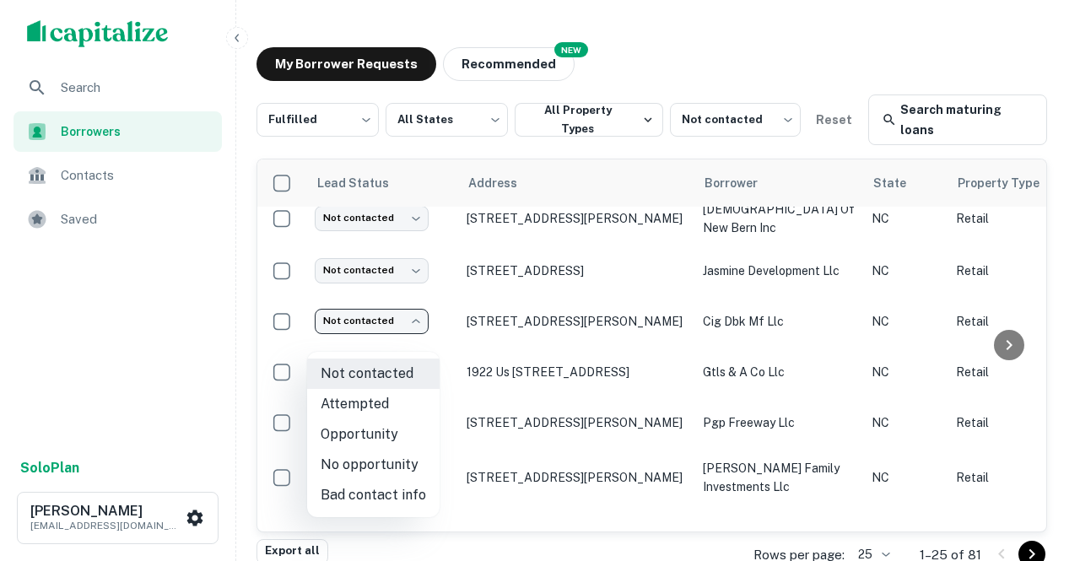
click at [380, 408] on li "Attempted" at bounding box center [373, 404] width 133 height 30
type input "*********"
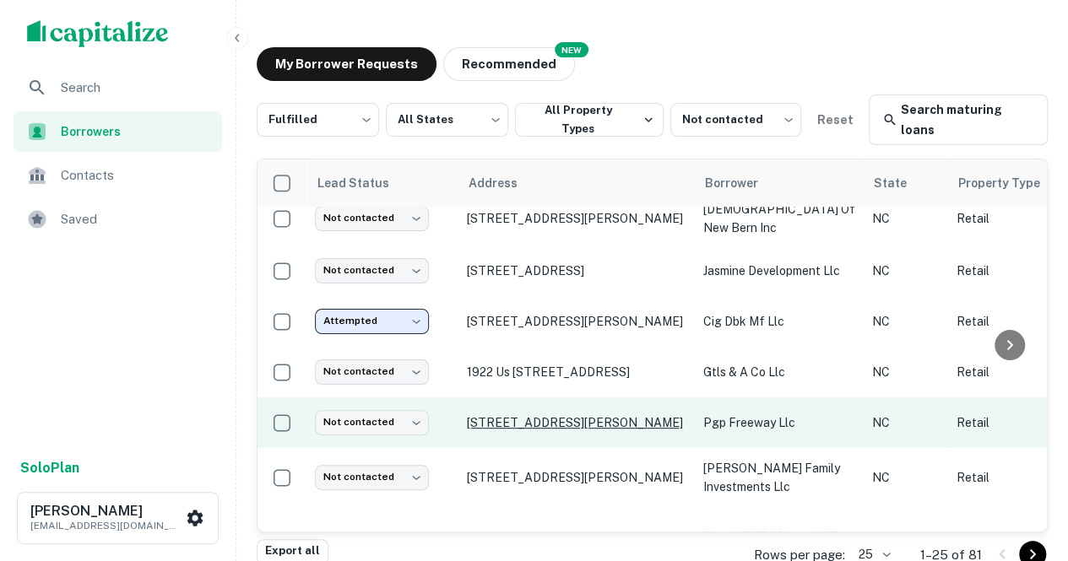
click at [525, 431] on p "[STREET_ADDRESS][PERSON_NAME]" at bounding box center [576, 422] width 219 height 15
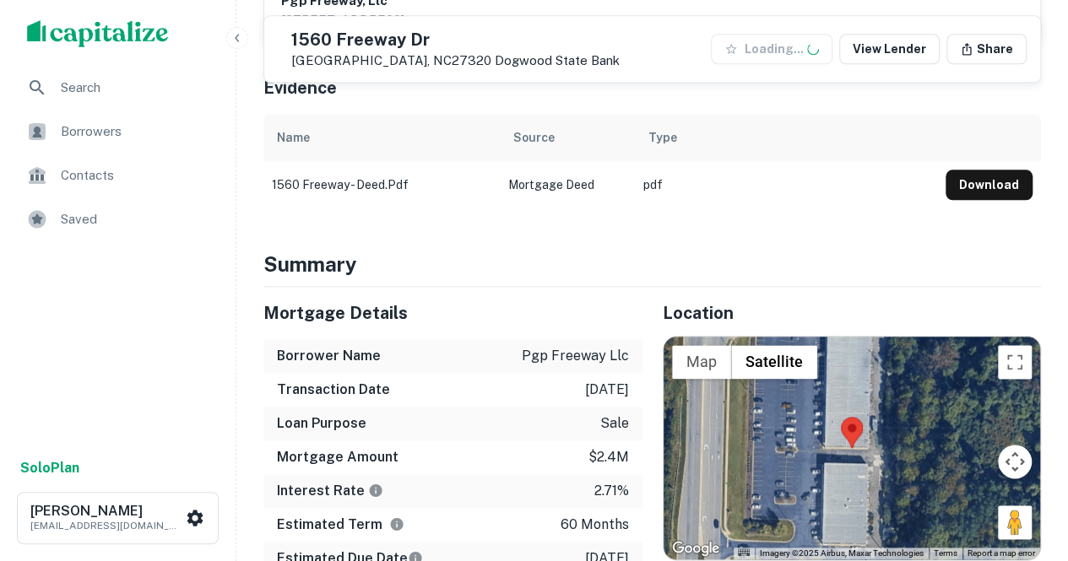
scroll to position [964, 0]
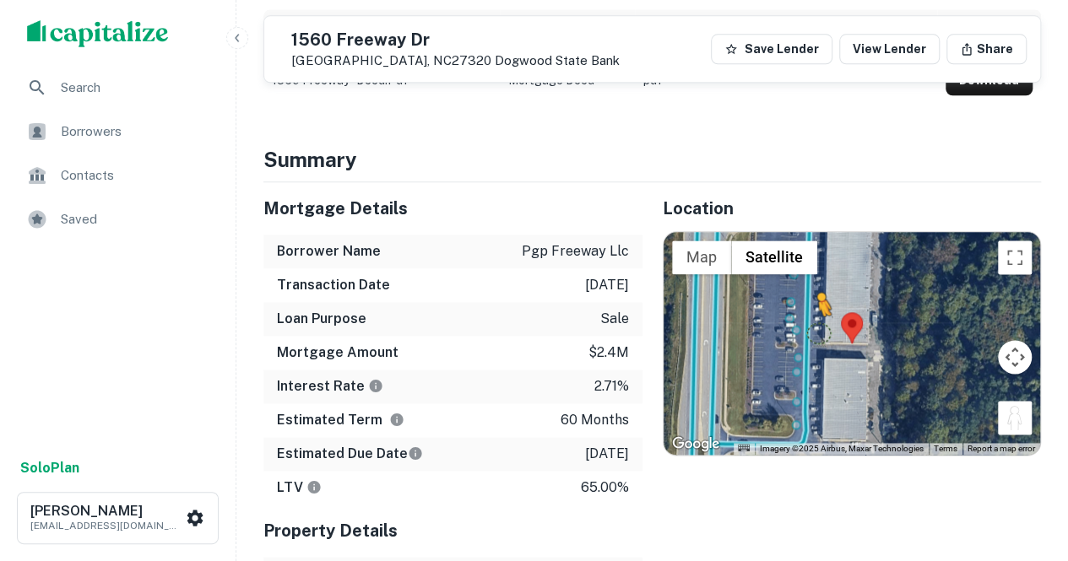
drag, startPoint x: 1008, startPoint y: 404, endPoint x: 811, endPoint y: 320, distance: 214.0
click at [525, 320] on div "To activate drag with keyboard, press Alt + Enter. Once in keyboard drag state,…" at bounding box center [851, 343] width 377 height 223
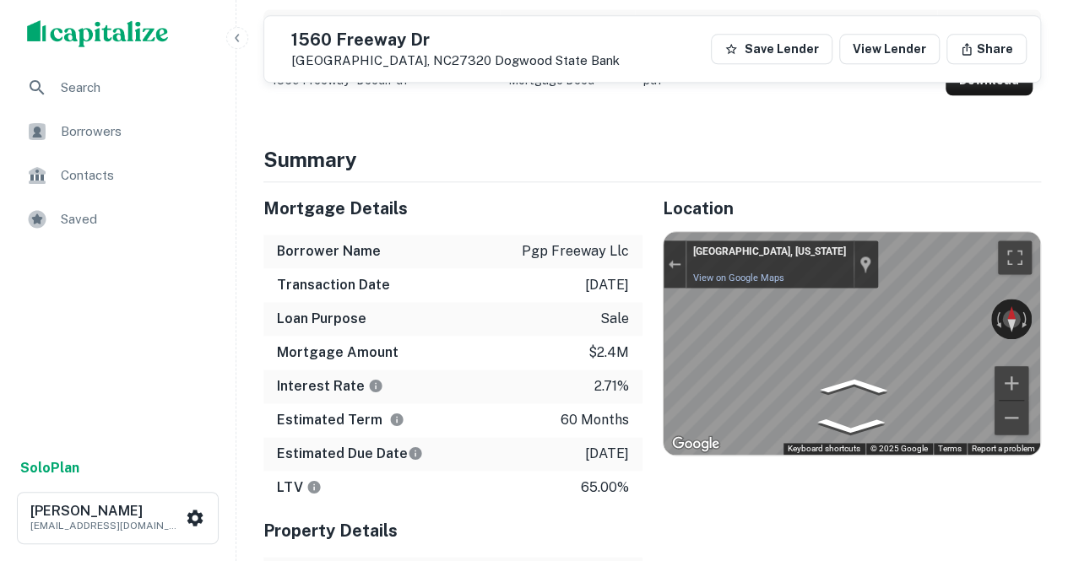
click at [525, 330] on div "Mortgage Details Borrower Name pgp freeway llc Transaction Date [DATE] Loan Pur…" at bounding box center [642, 454] width 798 height 544
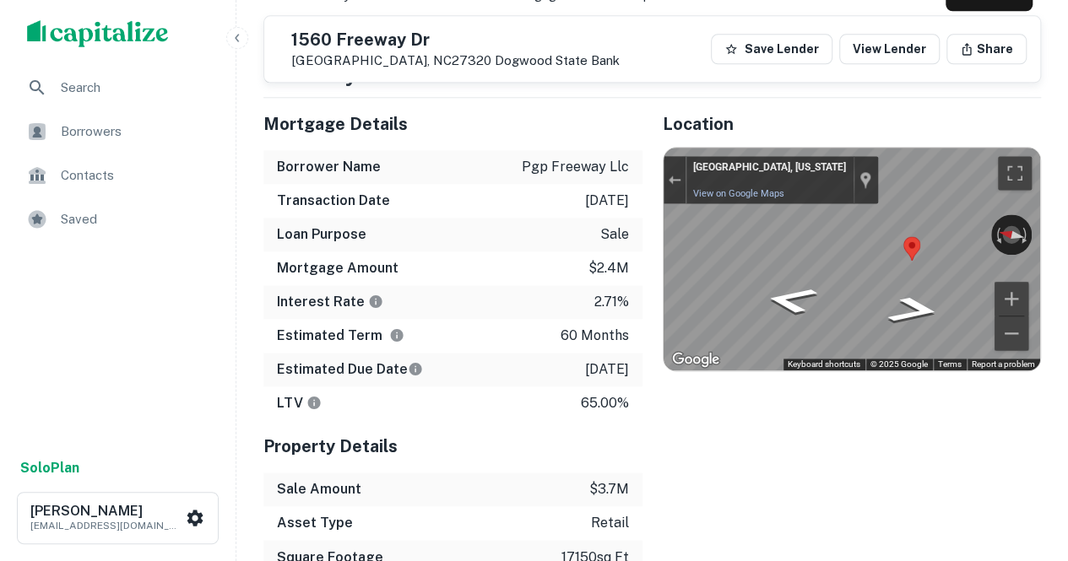
scroll to position [1043, 0]
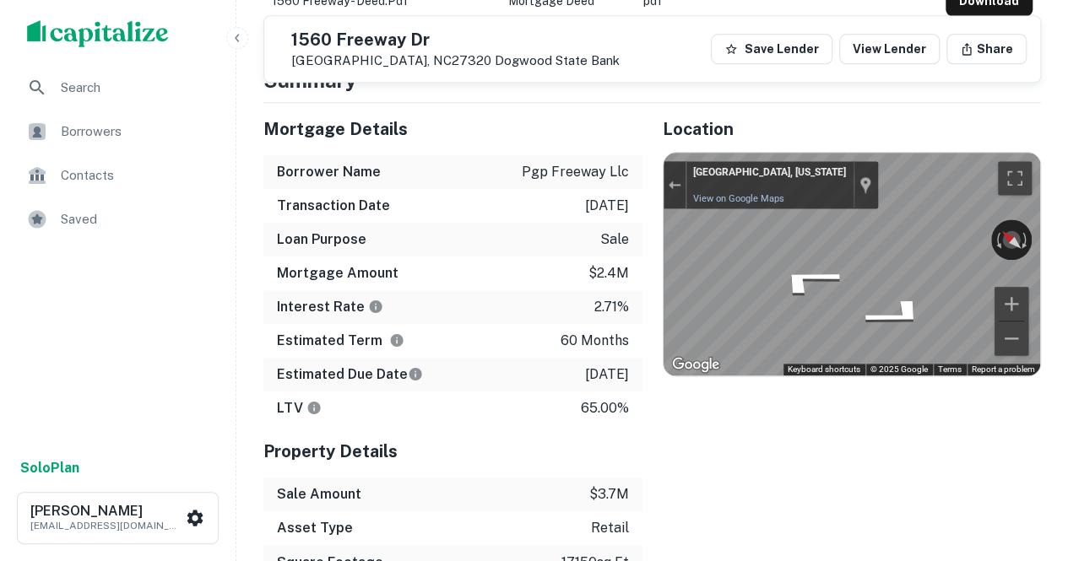
click at [501, 154] on div "Mortgage Details Borrower Name pgp freeway llc Transaction Date [DATE] Loan Pur…" at bounding box center [642, 375] width 798 height 544
click at [525, 225] on div "Location ← Move left → Move right ↑ Move up ↓ Move down + Zoom in - Zoom out Ho…" at bounding box center [841, 375] width 399 height 544
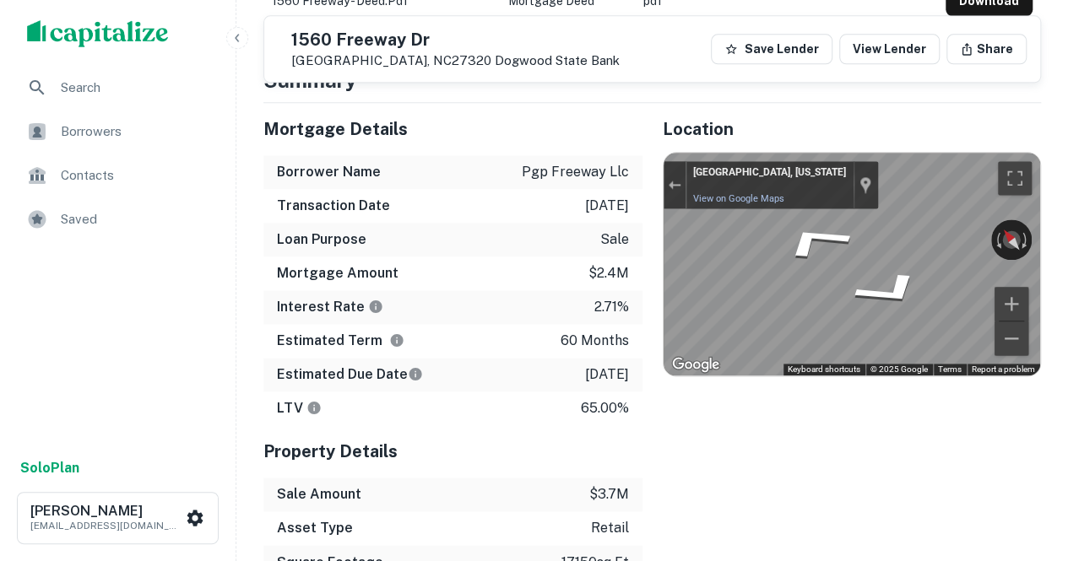
drag, startPoint x: 911, startPoint y: 282, endPoint x: 629, endPoint y: 166, distance: 304.7
click at [525, 166] on div "Mortgage Details Borrower Name pgp freeway llc Transaction Date [DATE] Loan Pur…" at bounding box center [642, 375] width 798 height 544
click at [487, 206] on div "Mortgage Details Borrower Name pgp freeway llc Transaction Date [DATE] Loan Pur…" at bounding box center [642, 375] width 798 height 544
drag, startPoint x: 906, startPoint y: 222, endPoint x: 558, endPoint y: 193, distance: 349.0
click at [525, 193] on div "Mortgage Details Borrower Name pgp freeway llc Transaction Date [DATE] Loan Pur…" at bounding box center [642, 375] width 798 height 544
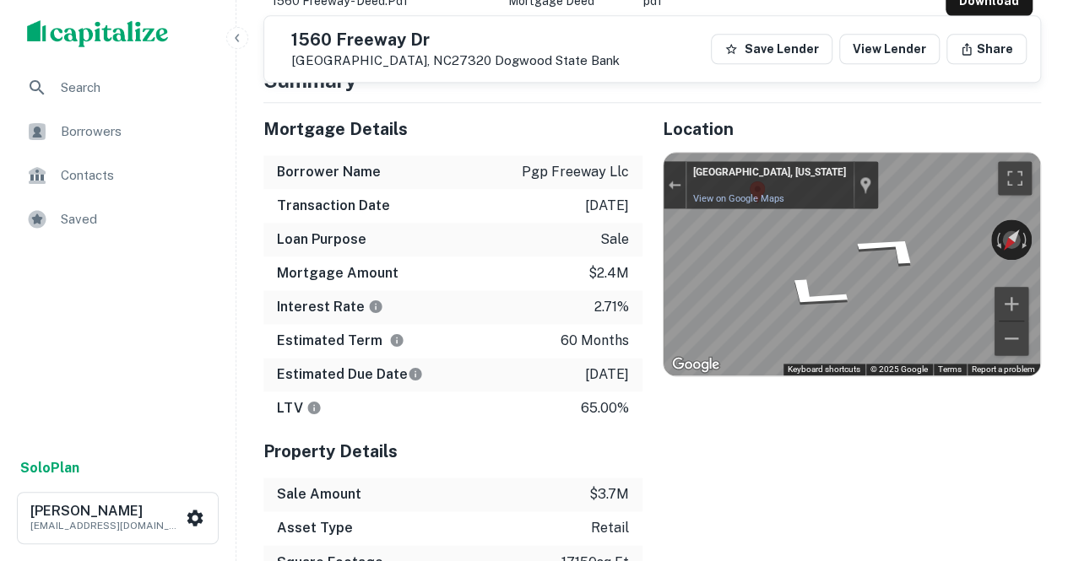
click at [490, 369] on div "Mortgage Details Borrower Name pgp freeway llc Transaction Date [DATE] Loan Pur…" at bounding box center [642, 375] width 798 height 544
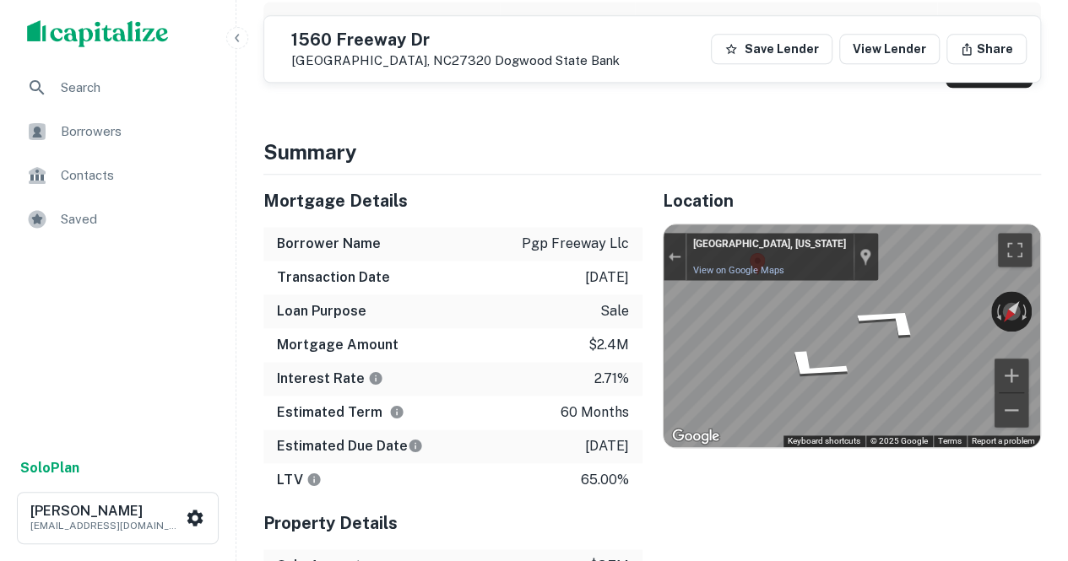
click at [473, 214] on div "Mortgage Details" at bounding box center [452, 201] width 379 height 52
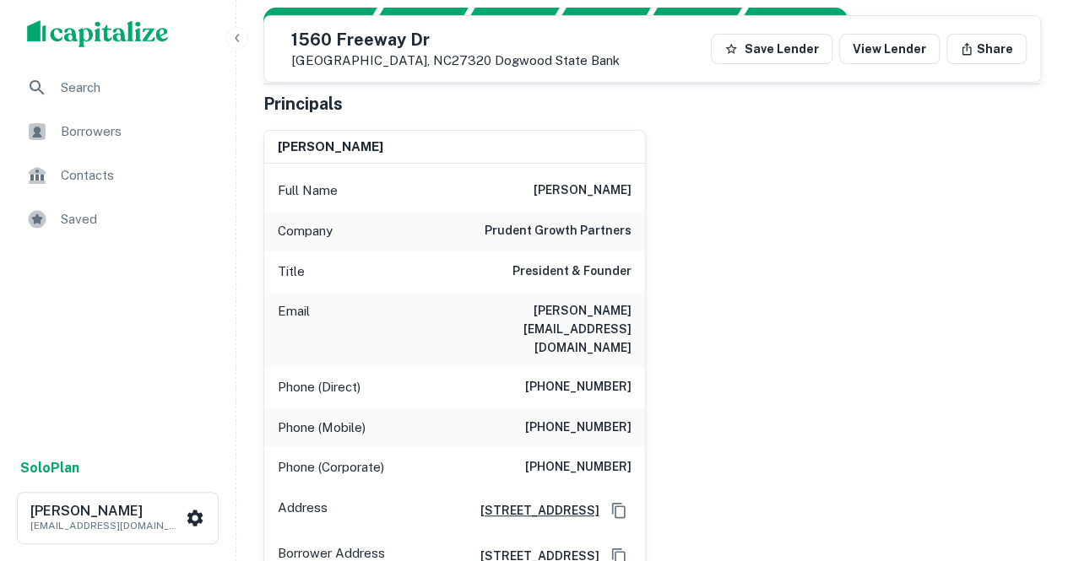
scroll to position [215, 0]
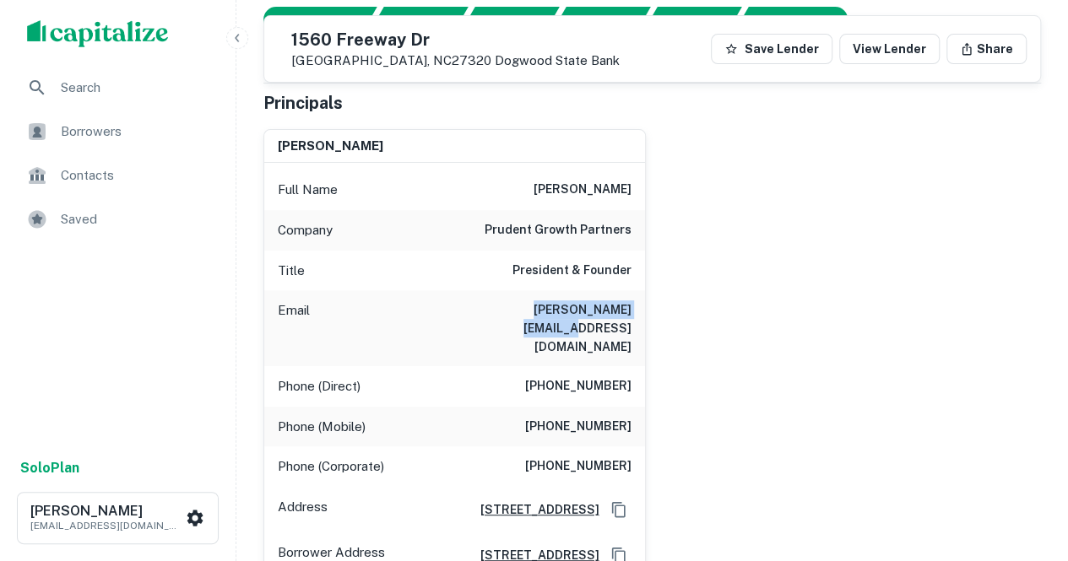
drag, startPoint x: 481, startPoint y: 311, endPoint x: 636, endPoint y: 322, distance: 155.7
click at [525, 322] on div "Email [PERSON_NAME][EMAIL_ADDRESS][DOMAIN_NAME]" at bounding box center [454, 328] width 381 height 76
copy h6 "[PERSON_NAME][EMAIL_ADDRESS][DOMAIN_NAME]"
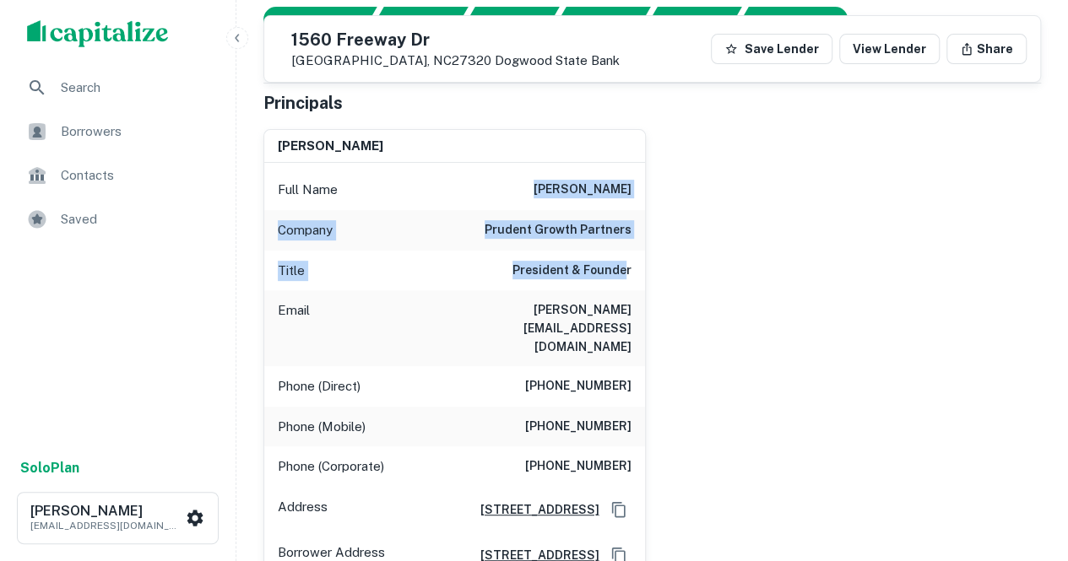
drag, startPoint x: 536, startPoint y: 200, endPoint x: 626, endPoint y: 271, distance: 114.8
click at [525, 271] on div "Full Name [PERSON_NAME] Company prudent growth partners Title President & Found…" at bounding box center [454, 370] width 381 height 414
copy div "[PERSON_NAME] Company prudent growth partners Title President & Founde"
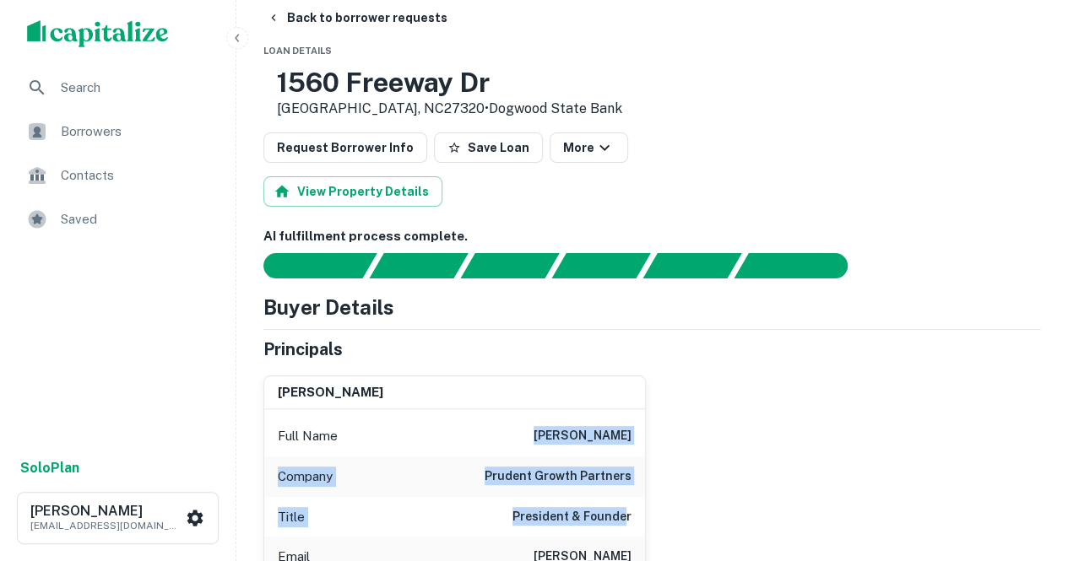
scroll to position [0, 0]
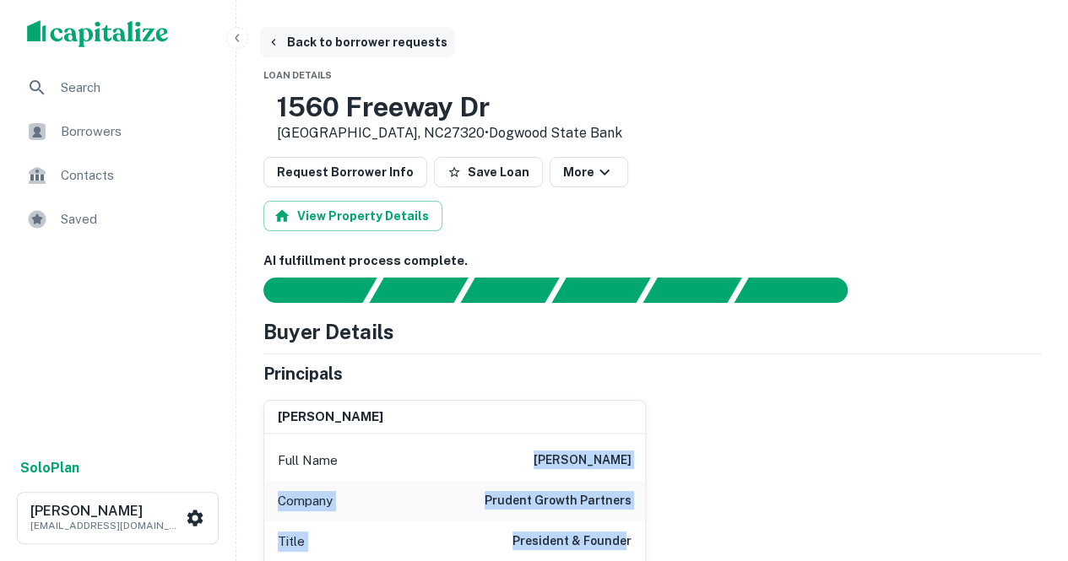
click at [343, 48] on button "Back to borrower requests" at bounding box center [357, 42] width 194 height 30
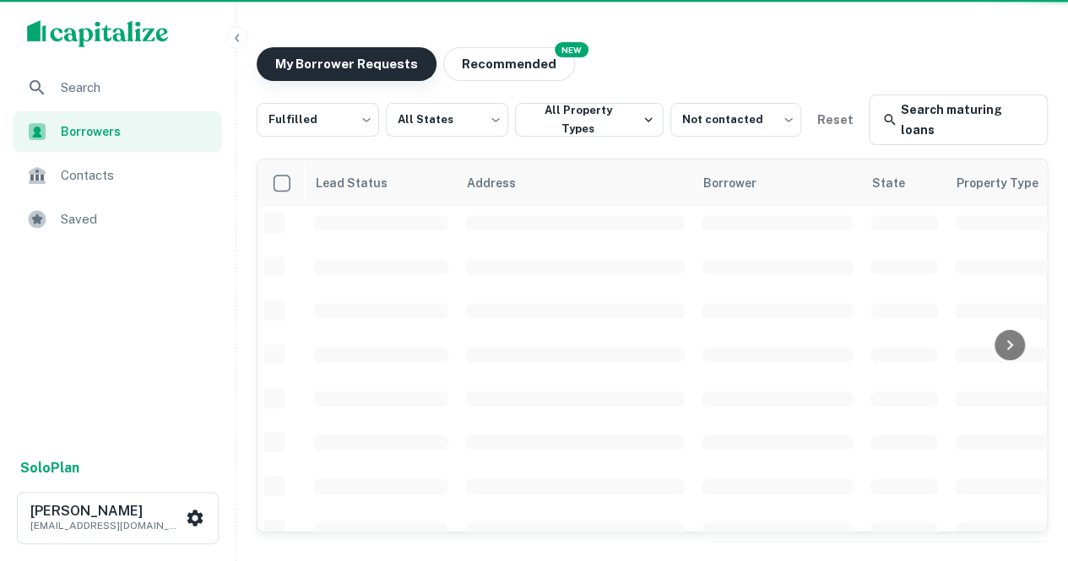
scroll to position [182, 0]
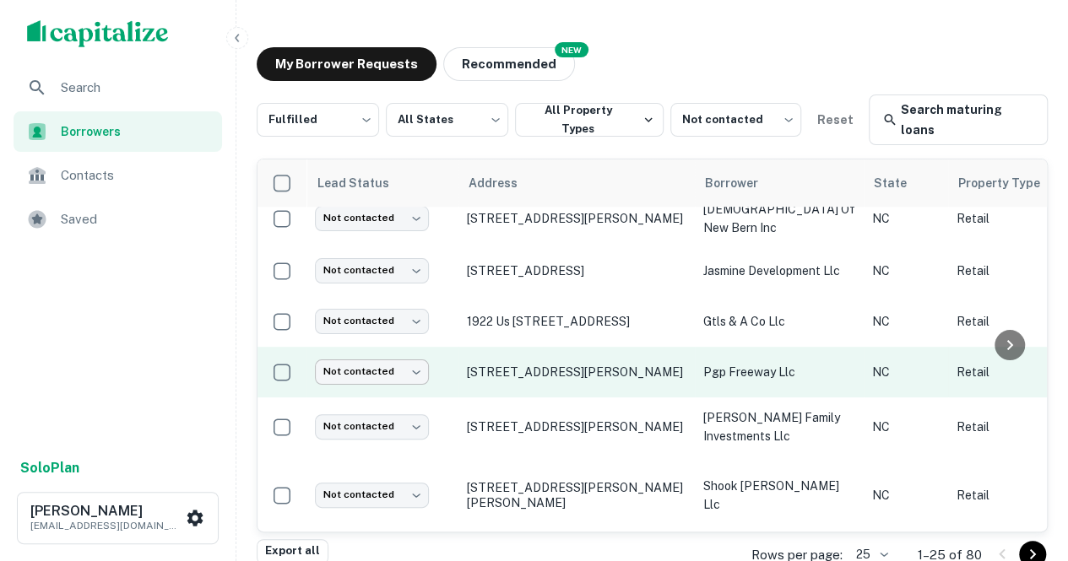
click at [377, 380] on body "Search Borrowers Contacts Saved Solo Plan [PERSON_NAME] [PERSON_NAME][EMAIL_ADD…" at bounding box center [534, 280] width 1068 height 561
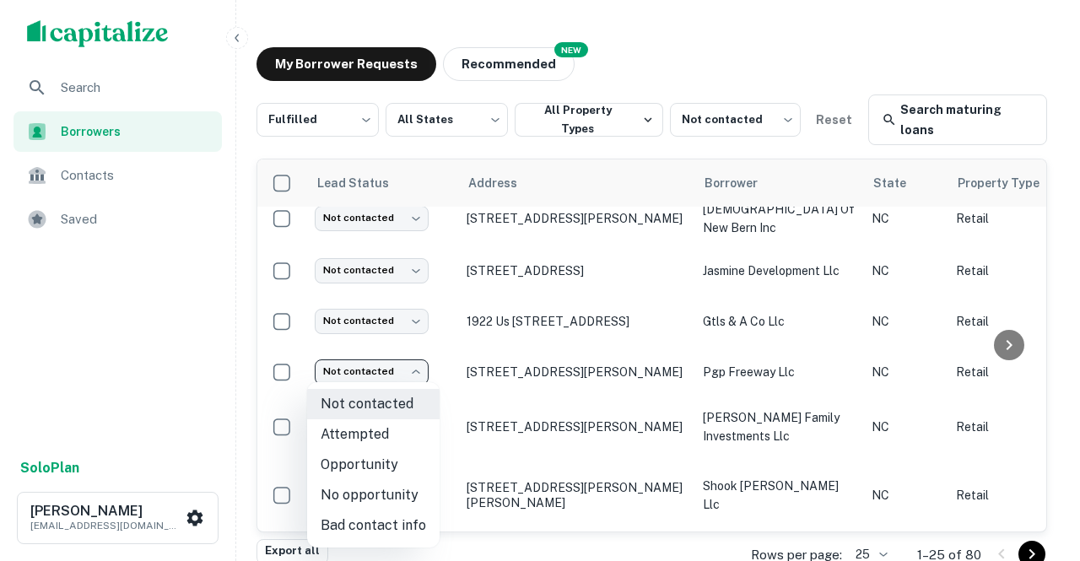
click at [355, 488] on li "No opportunity" at bounding box center [373, 495] width 133 height 30
type input "**********"
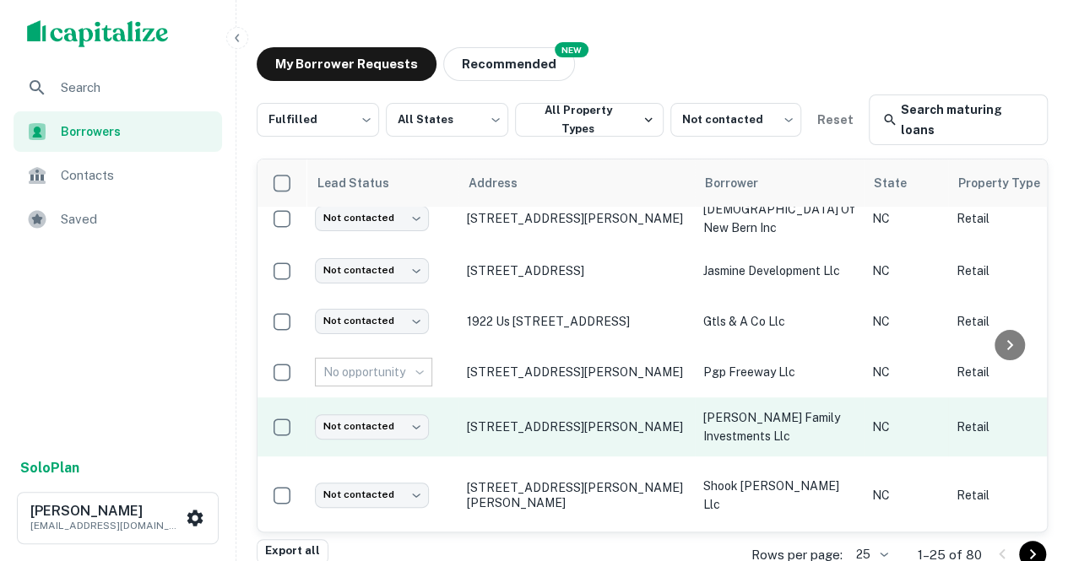
scroll to position [281, 0]
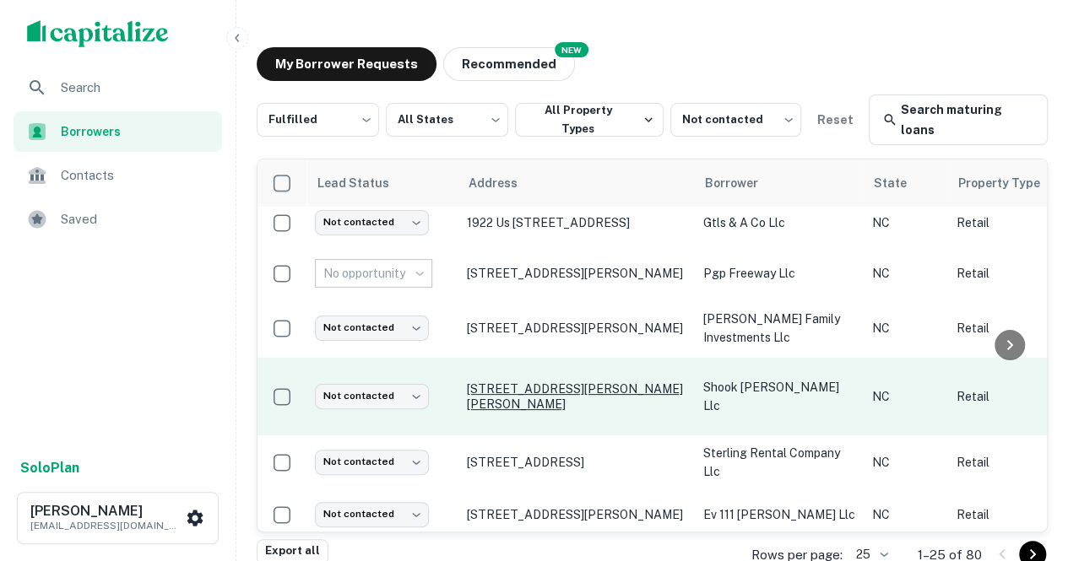
click at [496, 412] on p "[STREET_ADDRESS][PERSON_NAME][PERSON_NAME]" at bounding box center [576, 397] width 219 height 30
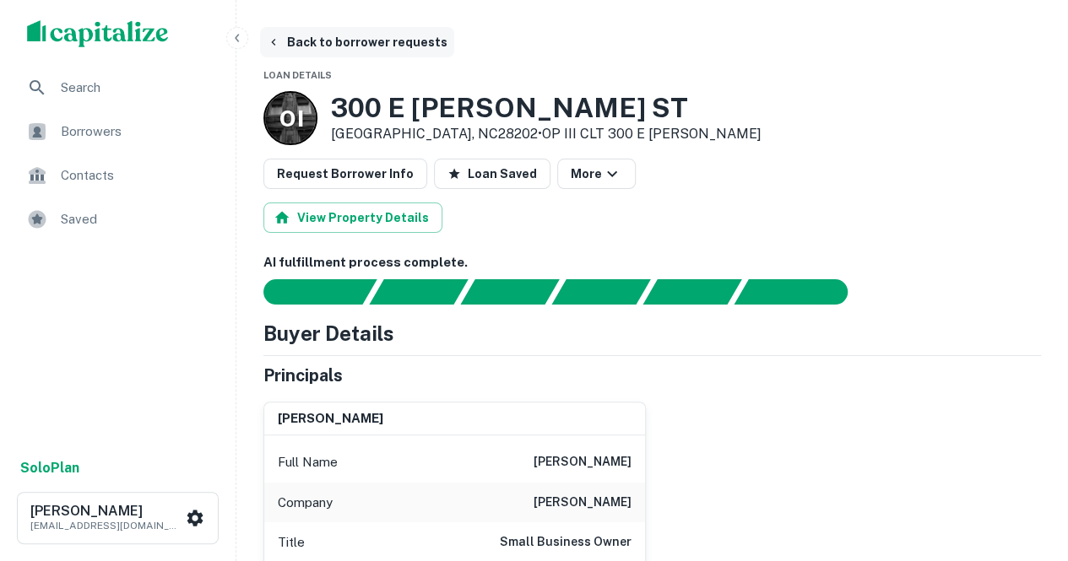
click at [301, 35] on button "Back to borrower requests" at bounding box center [357, 42] width 194 height 30
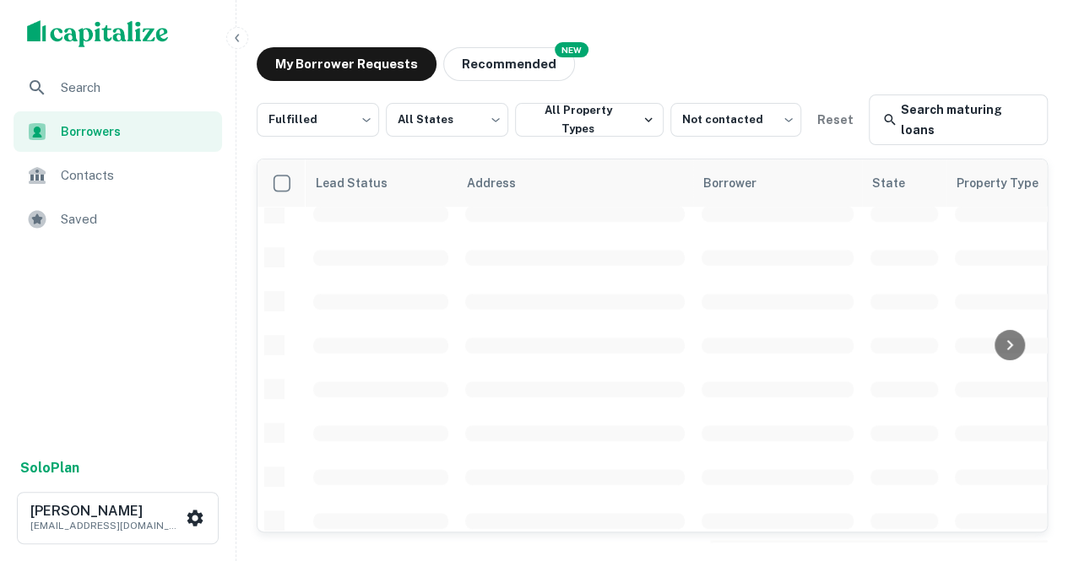
scroll to position [281, 0]
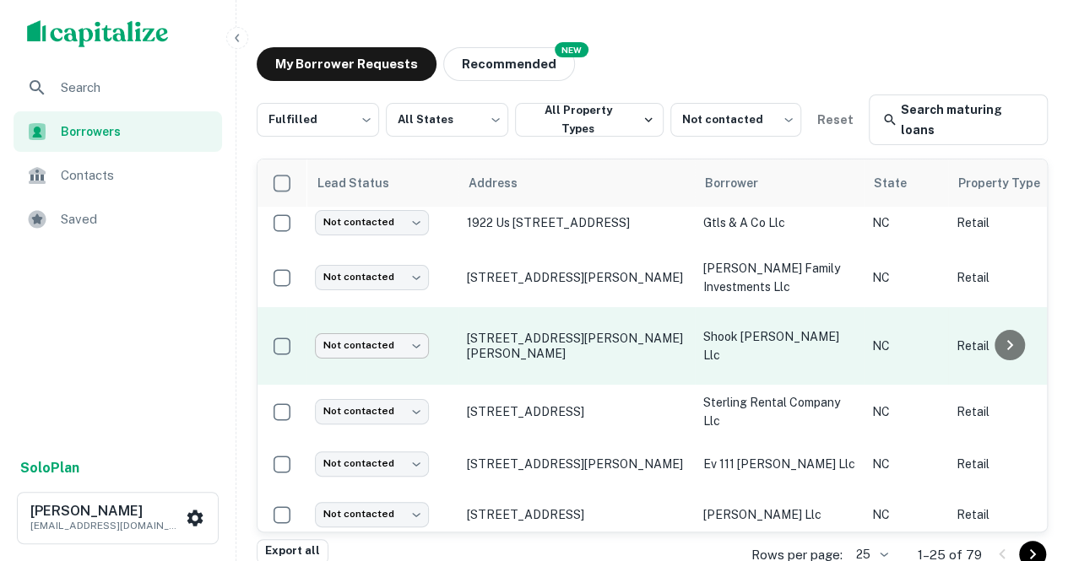
click at [402, 357] on body "Search Borrowers Contacts Saved Solo Plan [PERSON_NAME] [PERSON_NAME][EMAIL_ADD…" at bounding box center [534, 280] width 1068 height 561
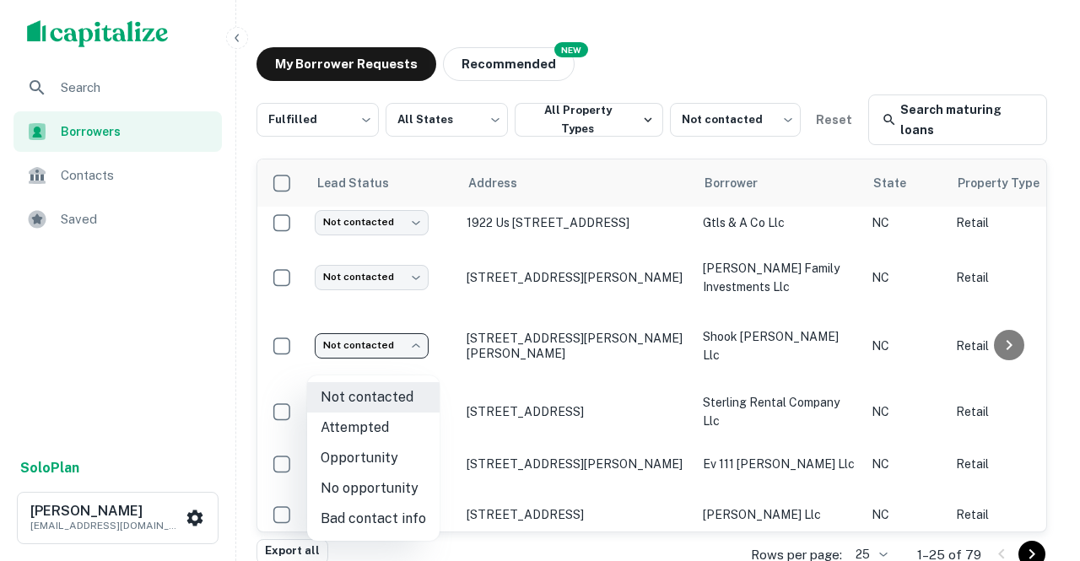
click at [386, 469] on li "Opportunity" at bounding box center [373, 458] width 133 height 30
type input "**********"
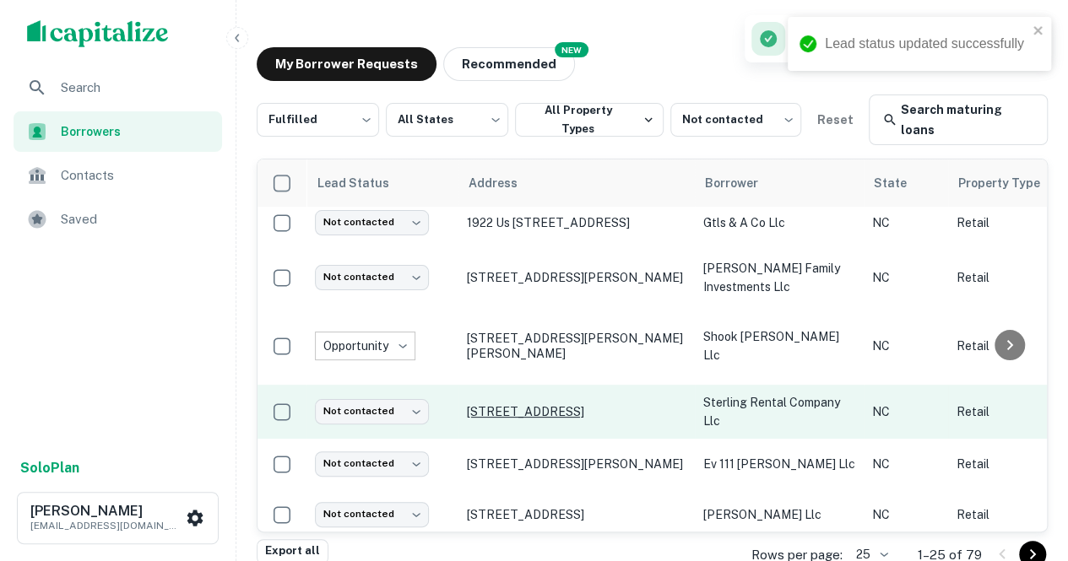
click at [518, 420] on p "[STREET_ADDRESS]" at bounding box center [576, 411] width 219 height 15
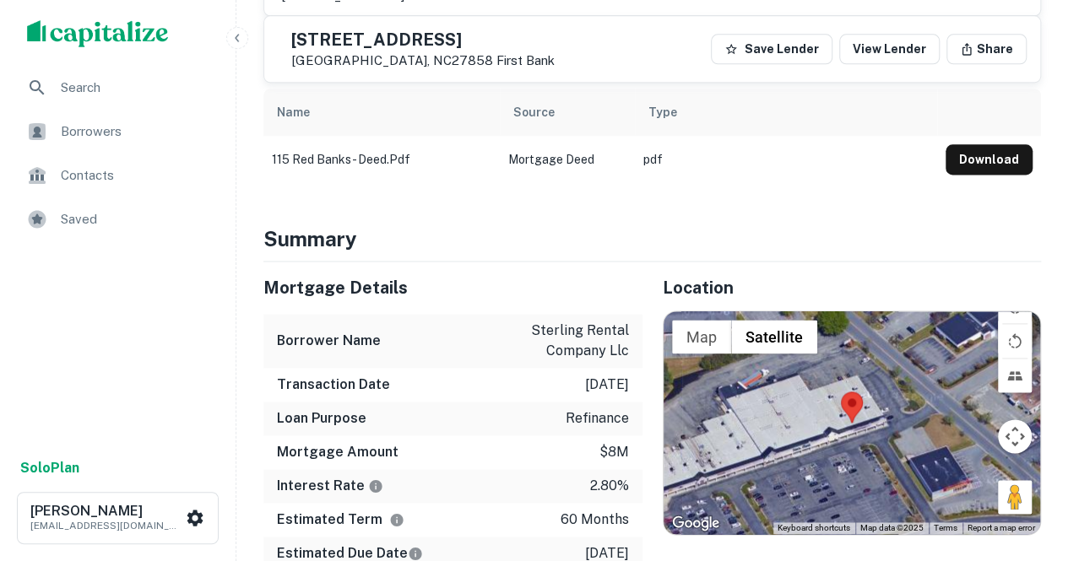
scroll to position [1103, 0]
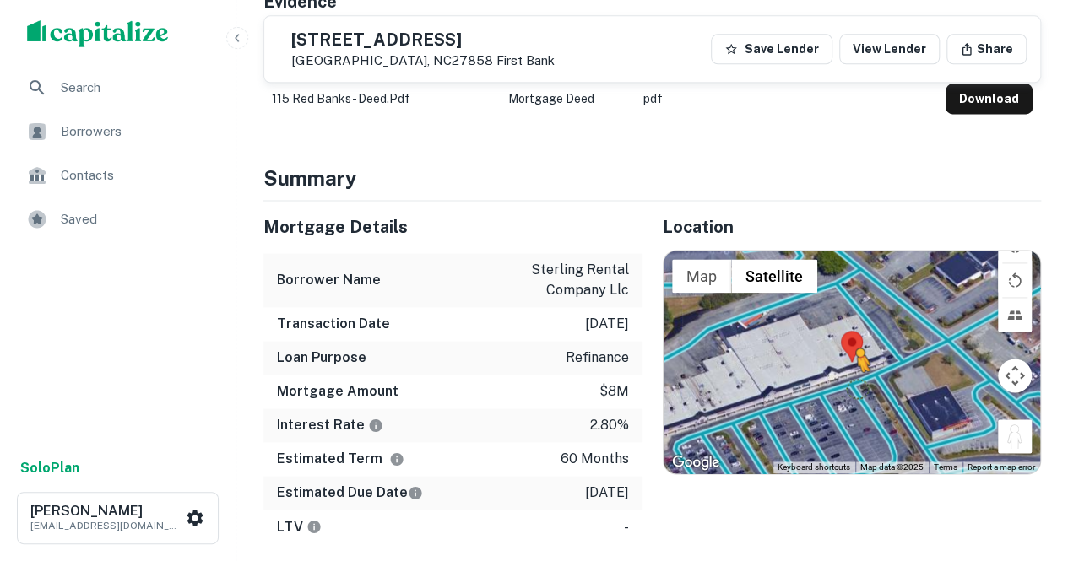
drag, startPoint x: 1021, startPoint y: 421, endPoint x: 844, endPoint y: 376, distance: 183.0
click at [525, 376] on div "To activate drag with keyboard, press Alt + Enter. Once in keyboard drag state,…" at bounding box center [851, 362] width 377 height 223
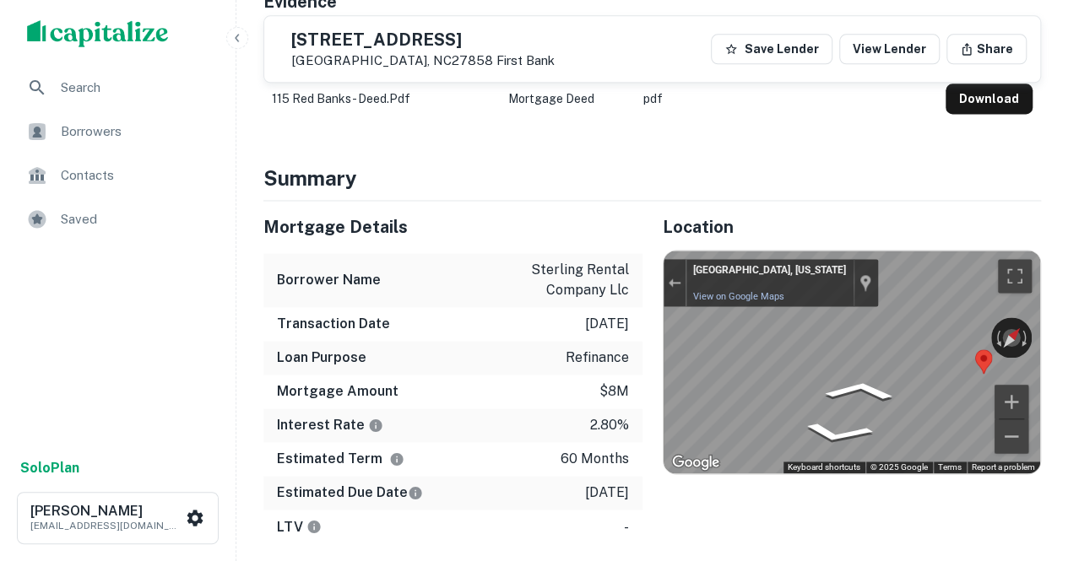
click at [525, 336] on div "← Move left → Move right ↑ Move up ↓ Move down + Zoom in - Zoom out [GEOGRAPHIC…" at bounding box center [851, 362] width 377 height 223
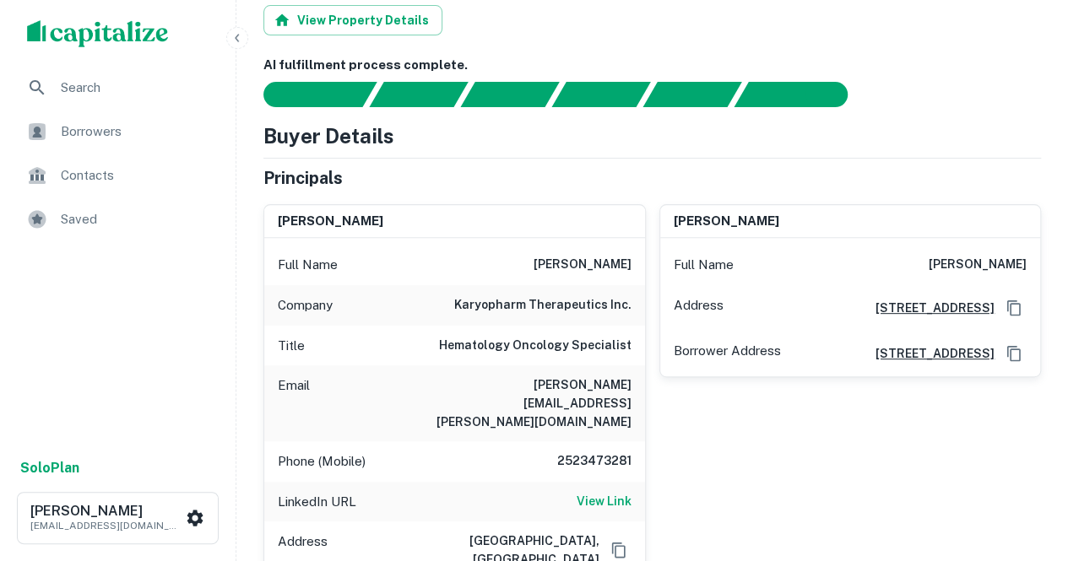
scroll to position [197, 0]
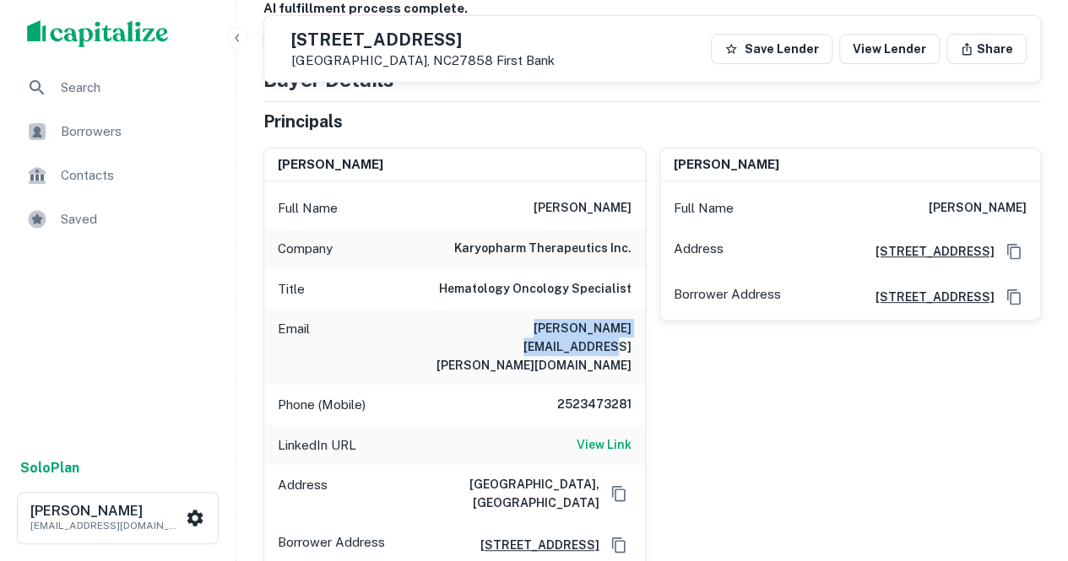
drag, startPoint x: 457, startPoint y: 325, endPoint x: 640, endPoint y: 325, distance: 183.2
click at [525, 325] on div "Email [PERSON_NAME][EMAIL_ADDRESS][PERSON_NAME][DOMAIN_NAME]" at bounding box center [454, 347] width 381 height 76
copy h6 "[PERSON_NAME][EMAIL_ADDRESS][PERSON_NAME][DOMAIN_NAME]"
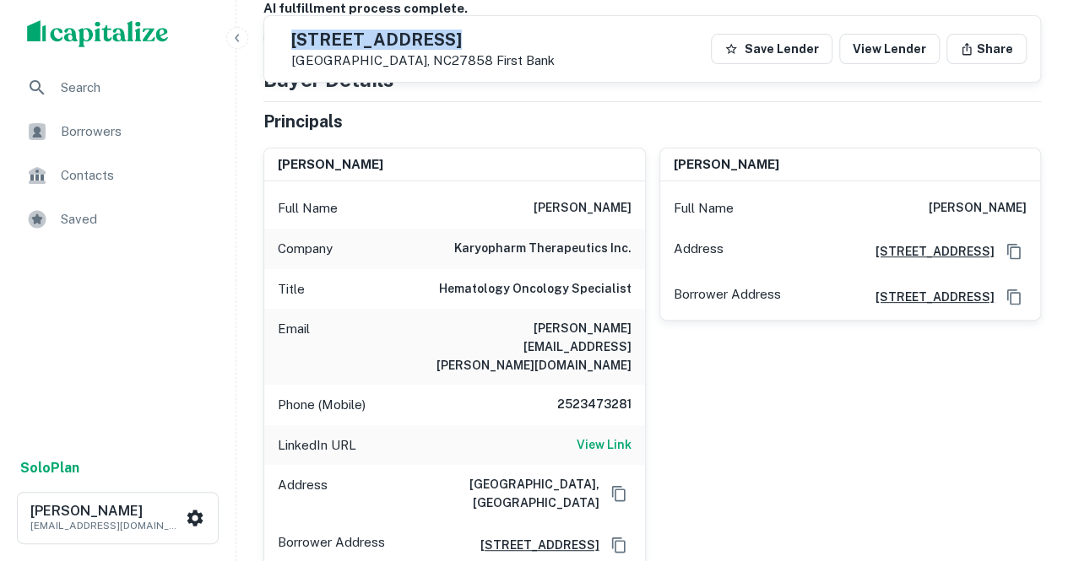
drag, startPoint x: 328, startPoint y: 35, endPoint x: 491, endPoint y: 32, distance: 163.8
click at [491, 32] on div "[STREET_ADDRESS] First Bank" at bounding box center [416, 49] width 277 height 39
copy h5 "[STREET_ADDRESS]"
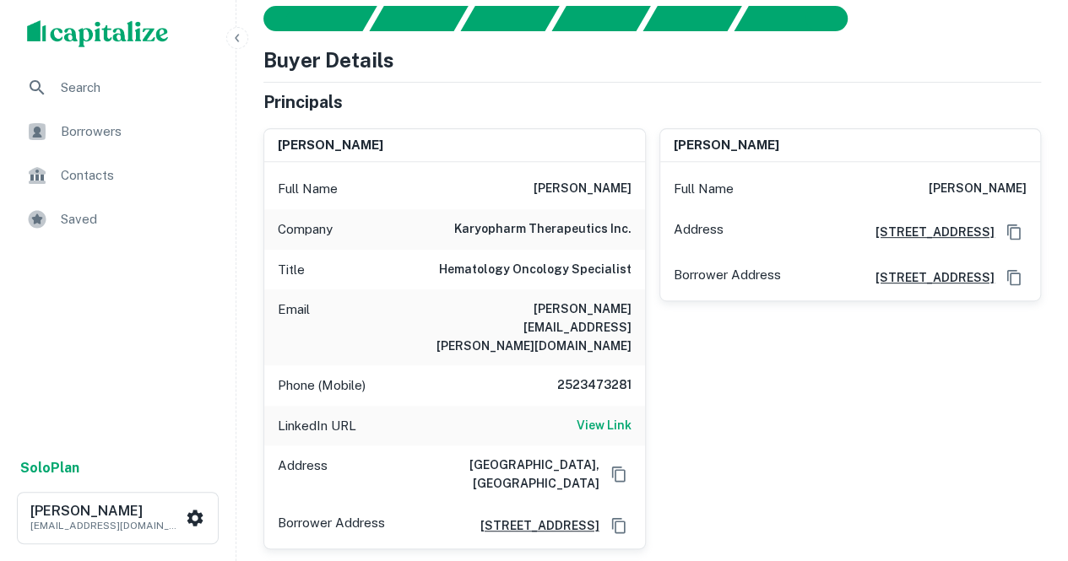
scroll to position [0, 0]
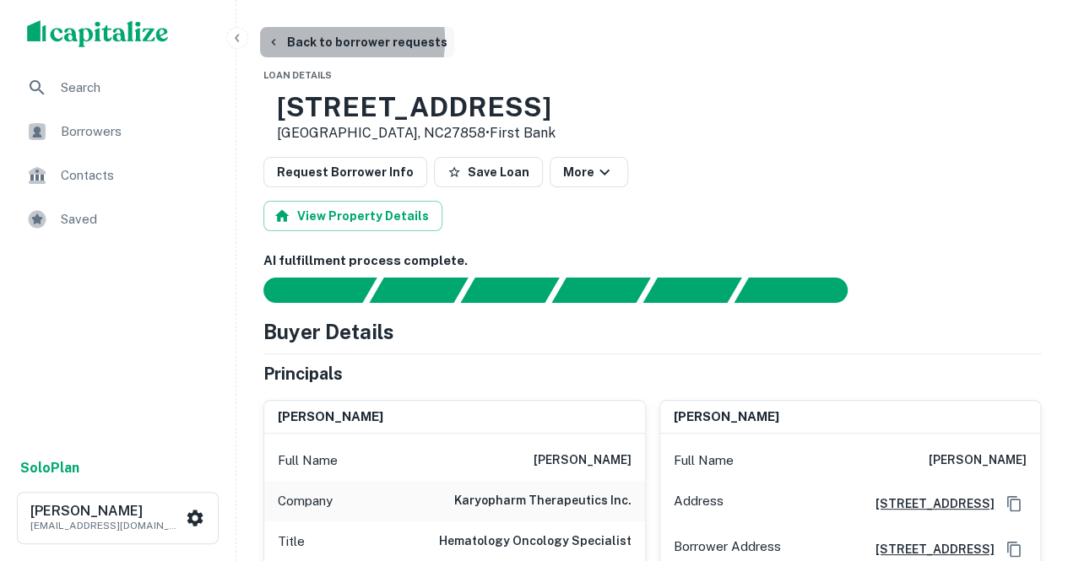
click at [321, 40] on button "Back to borrower requests" at bounding box center [357, 42] width 194 height 30
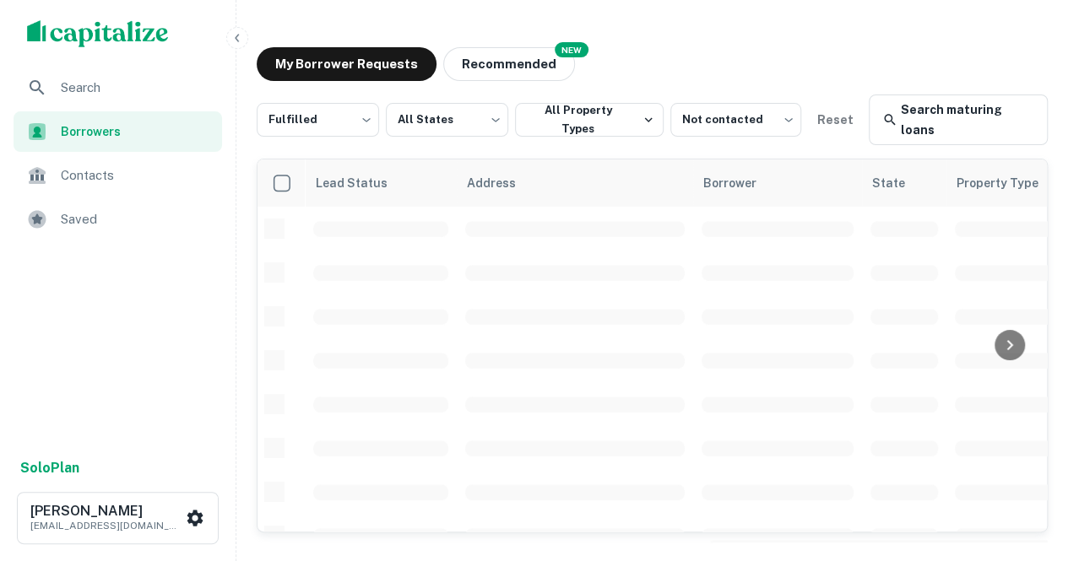
scroll to position [281, 0]
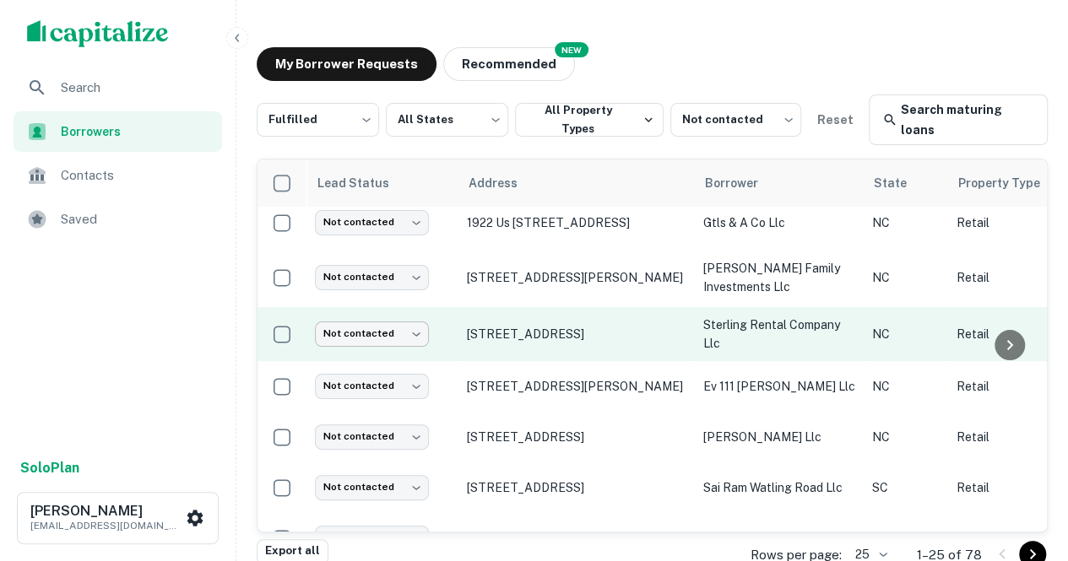
click at [396, 349] on body "Search Borrowers Contacts Saved Solo Plan [PERSON_NAME] [PERSON_NAME][EMAIL_ADD…" at bounding box center [534, 280] width 1068 height 561
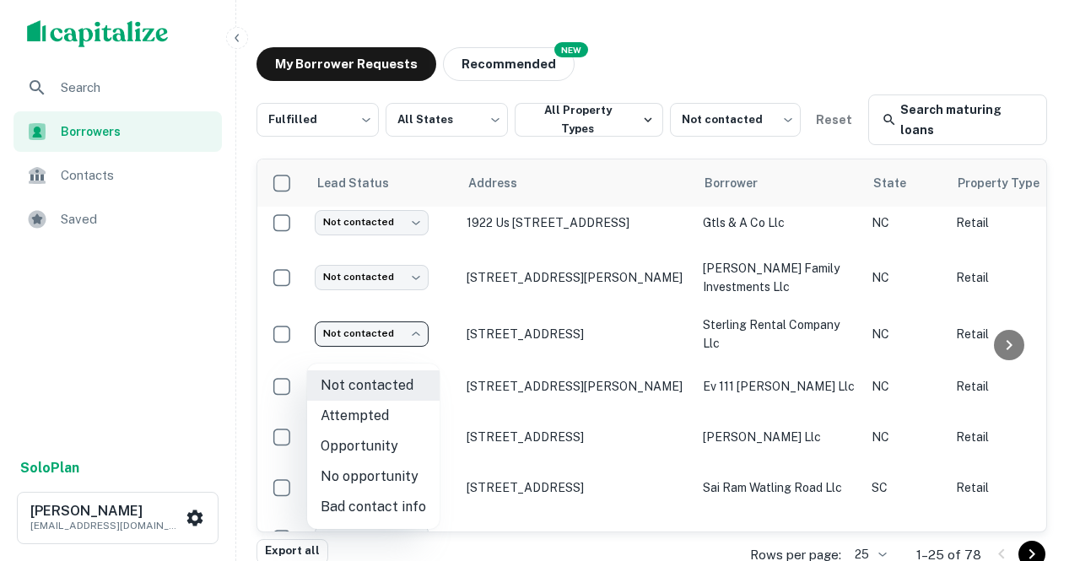
click at [370, 420] on li "Attempted" at bounding box center [373, 416] width 133 height 30
type input "*********"
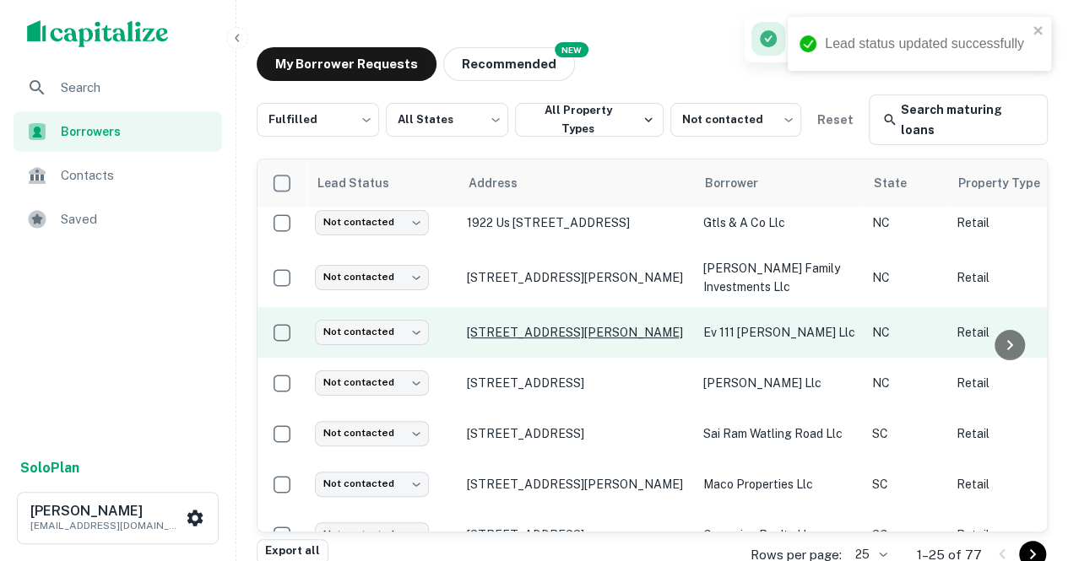
click at [525, 340] on p "[STREET_ADDRESS][PERSON_NAME]" at bounding box center [576, 332] width 219 height 15
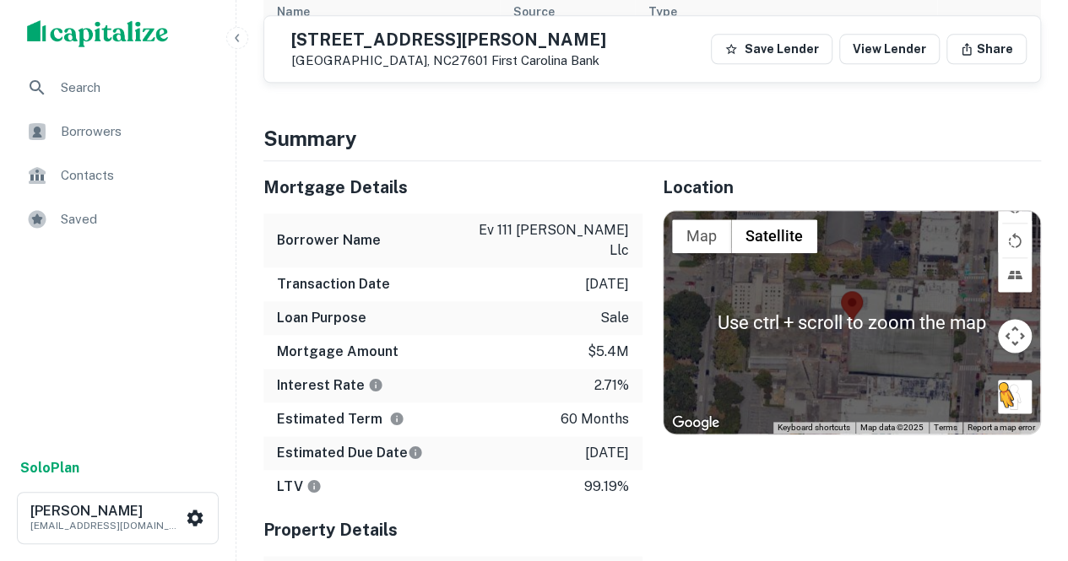
scroll to position [928, 0]
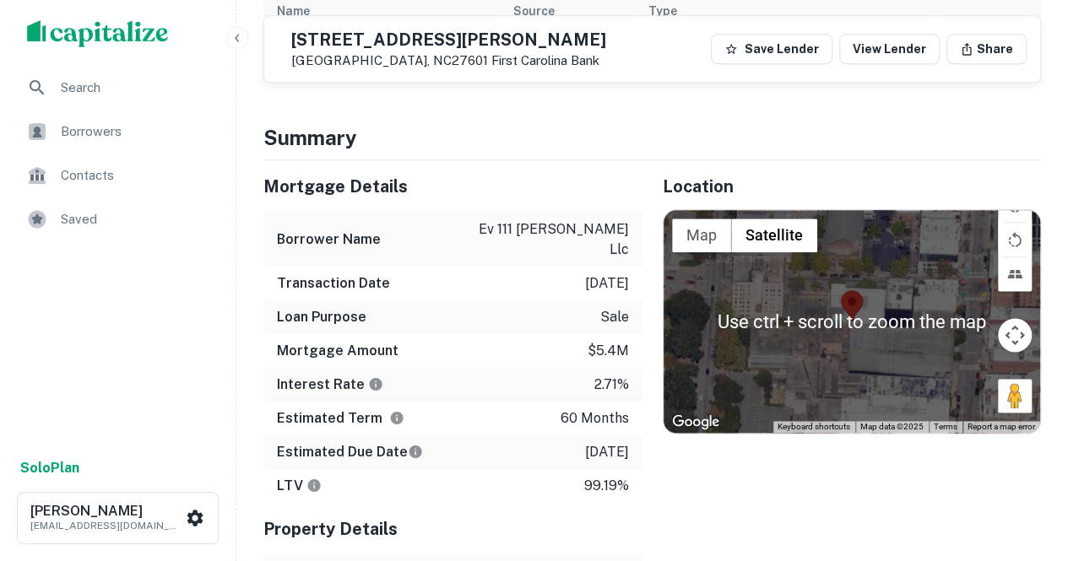
drag, startPoint x: 1006, startPoint y: 414, endPoint x: 810, endPoint y: 323, distance: 216.0
click at [525, 323] on div "Use ctrl + scroll to zoom the map Map Terrain Satellite Labels Keyboard shortcu…" at bounding box center [851, 321] width 377 height 223
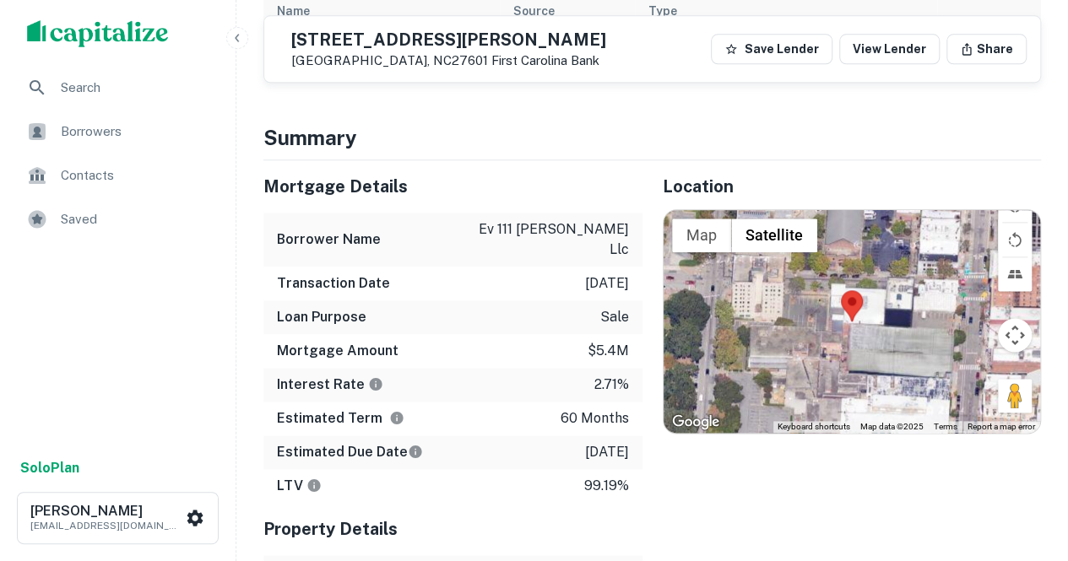
drag, startPoint x: 1014, startPoint y: 418, endPoint x: 976, endPoint y: 411, distance: 38.6
click at [525, 411] on div "Use ctrl + scroll to zoom the map Map Terrain Satellite Labels Keyboard shortcu…" at bounding box center [851, 321] width 377 height 223
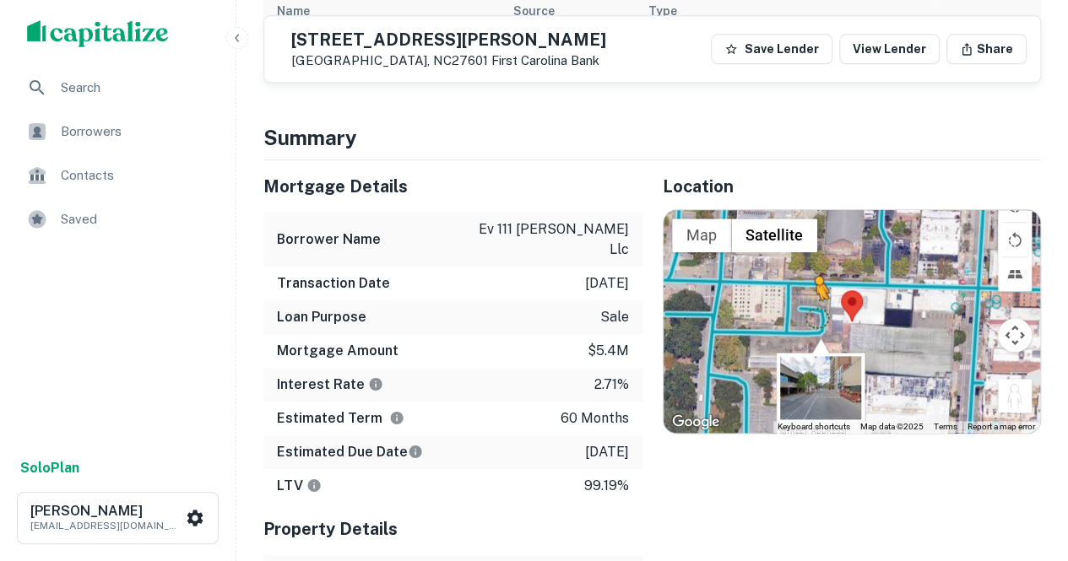
drag, startPoint x: 1025, startPoint y: 415, endPoint x: 806, endPoint y: 325, distance: 236.6
click at [525, 325] on div "To activate drag with keyboard, press Alt + Enter. Once in keyboard drag state,…" at bounding box center [851, 321] width 377 height 223
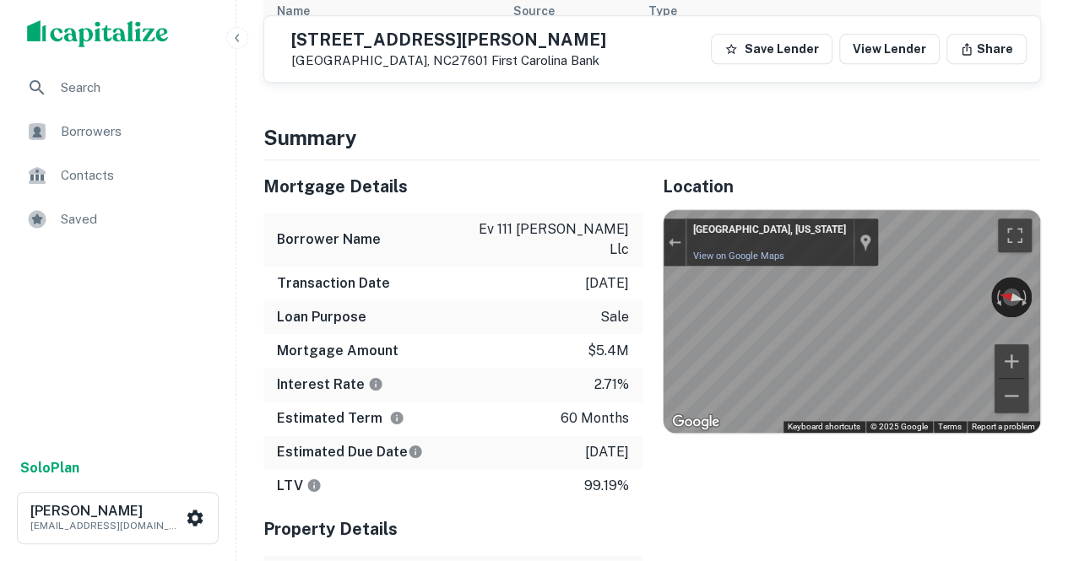
click at [427, 452] on div "Mortgage Details Borrower Name ev 111 [PERSON_NAME] llc Transaction Date [DATE]…" at bounding box center [642, 425] width 798 height 530
click at [322, 188] on div "Mortgage Details Borrower Name ev 111 [PERSON_NAME] llc Transaction Date [DATE]…" at bounding box center [642, 425] width 798 height 530
click at [373, 185] on div "Mortgage Details Borrower Name ev 111 [PERSON_NAME] llc Transaction Date [DATE]…" at bounding box center [642, 425] width 798 height 530
click at [373, 185] on div "Mortgage Details" at bounding box center [452, 186] width 379 height 52
click at [525, 324] on icon "Go Southwest" at bounding box center [888, 305] width 127 height 55
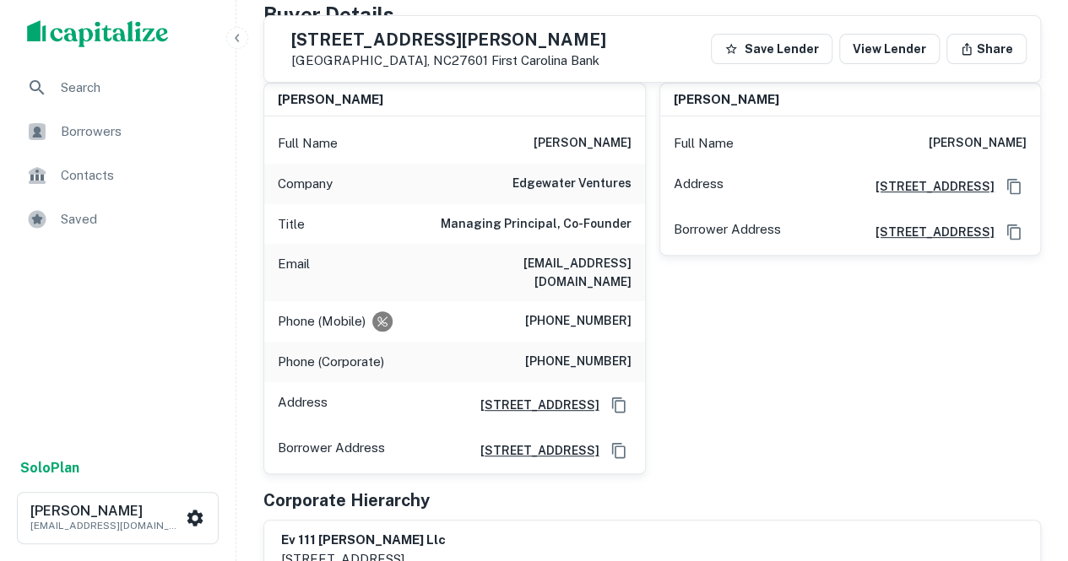
scroll to position [261, 0]
drag, startPoint x: 493, startPoint y: 261, endPoint x: 637, endPoint y: 294, distance: 148.1
click at [525, 294] on div "Email [EMAIL_ADDRESS][DOMAIN_NAME]" at bounding box center [454, 273] width 381 height 57
copy h6 "[EMAIL_ADDRESS][DOMAIN_NAME]"
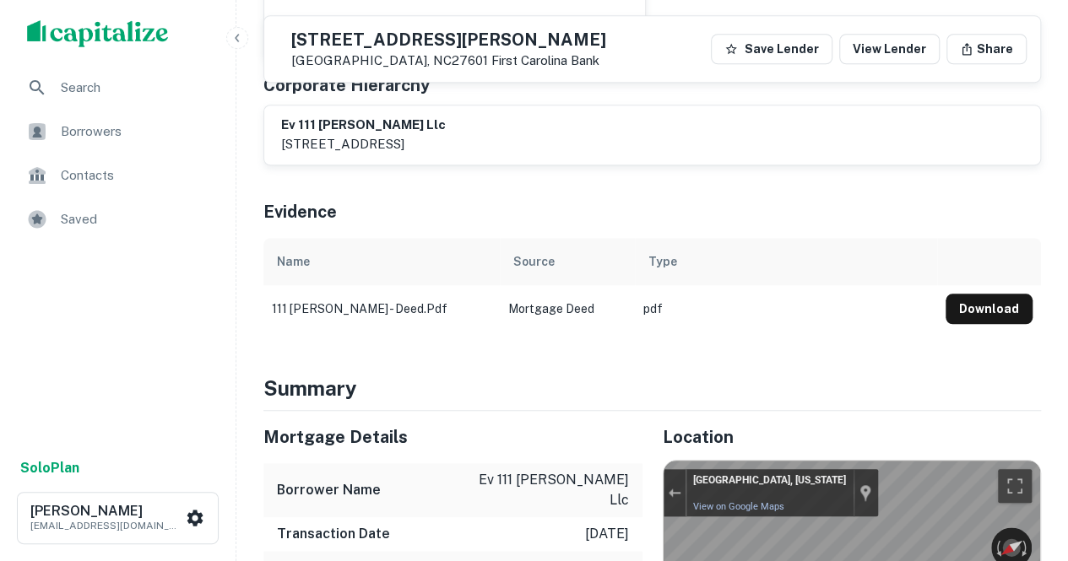
scroll to position [667, 0]
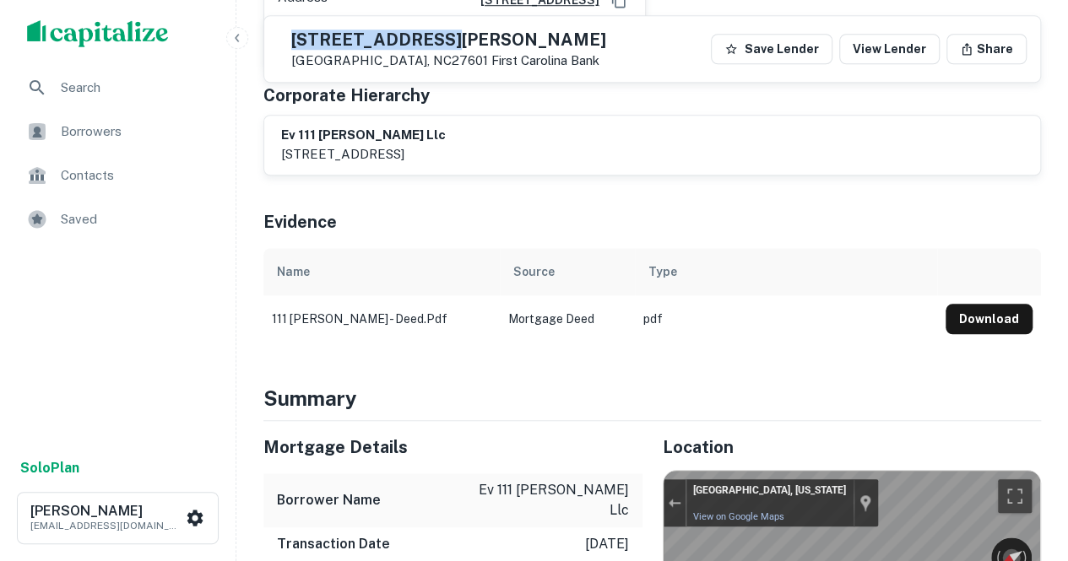
drag, startPoint x: 331, startPoint y: 35, endPoint x: 523, endPoint y: 26, distance: 192.6
click at [523, 26] on div "[STREET_ADDRESS][PERSON_NAME] First Carolina Bank Save Lender View Lender Share" at bounding box center [652, 49] width 776 height 66
copy h5 "[STREET_ADDRESS][PERSON_NAME]"
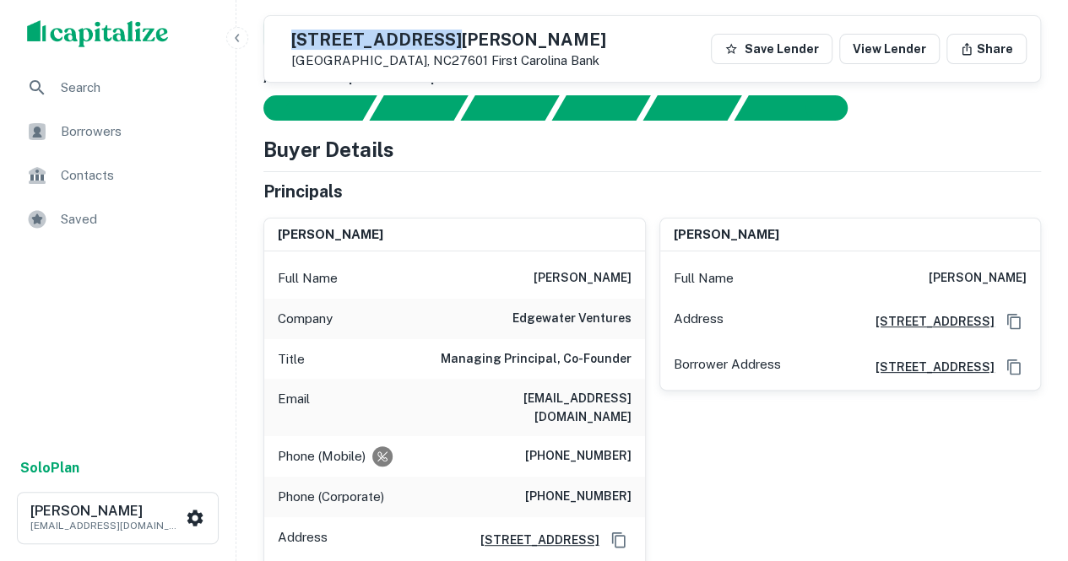
scroll to position [126, 0]
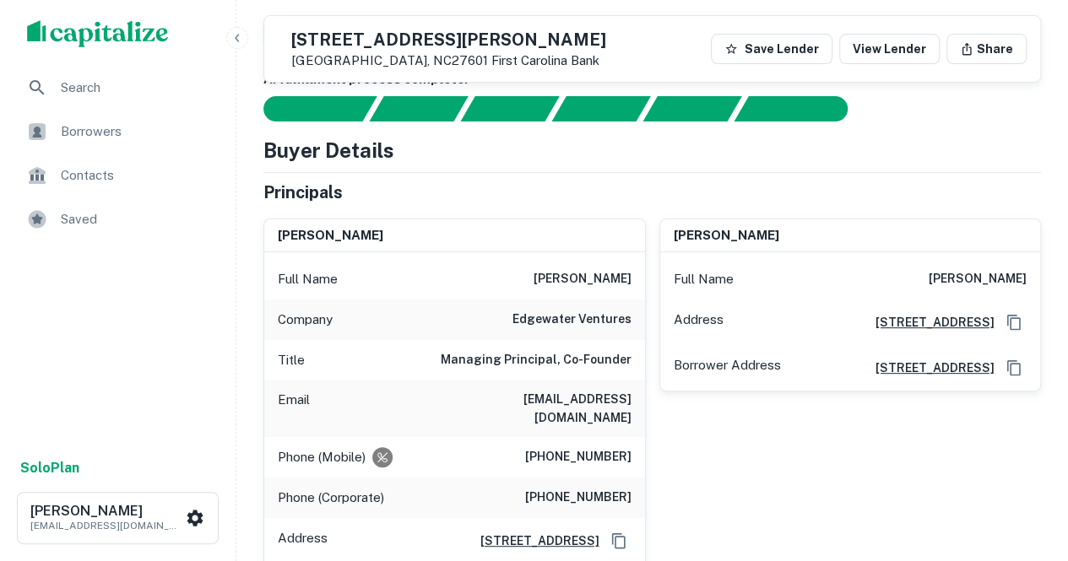
click at [496, 309] on div "Company edgewater ventures" at bounding box center [454, 320] width 381 height 41
